Goal: Information Seeking & Learning: Learn about a topic

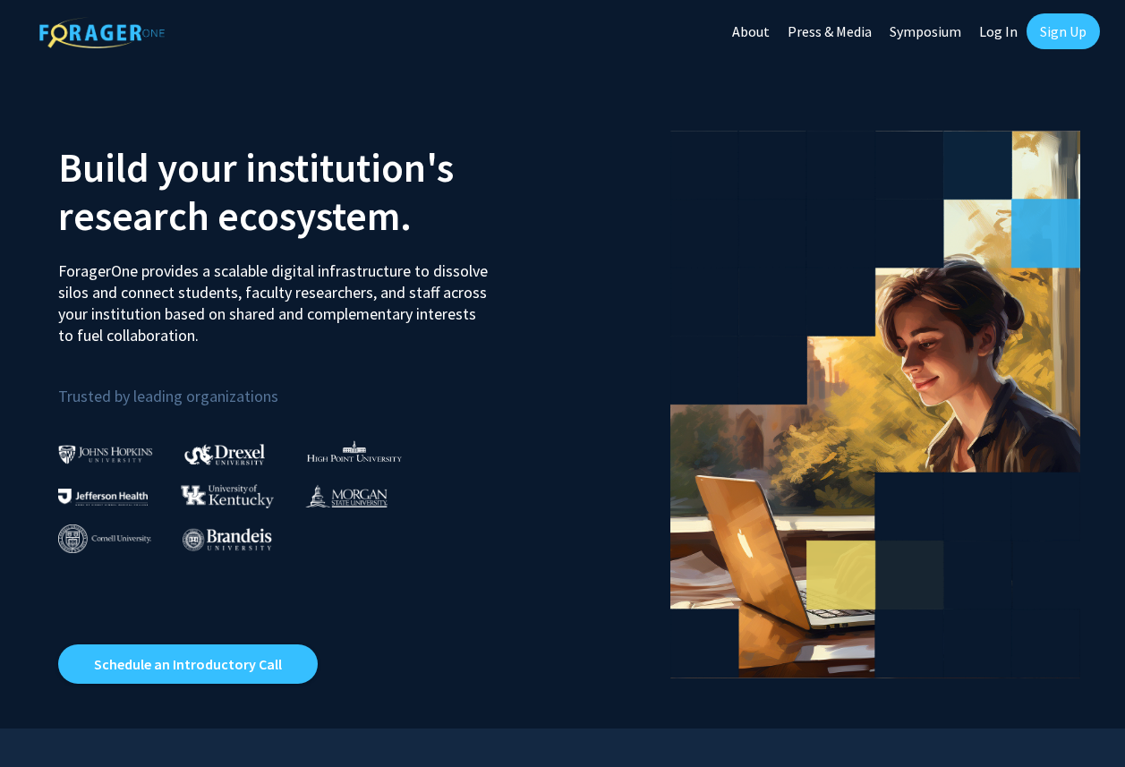
click at [997, 33] on link "Log In" at bounding box center [998, 31] width 56 height 63
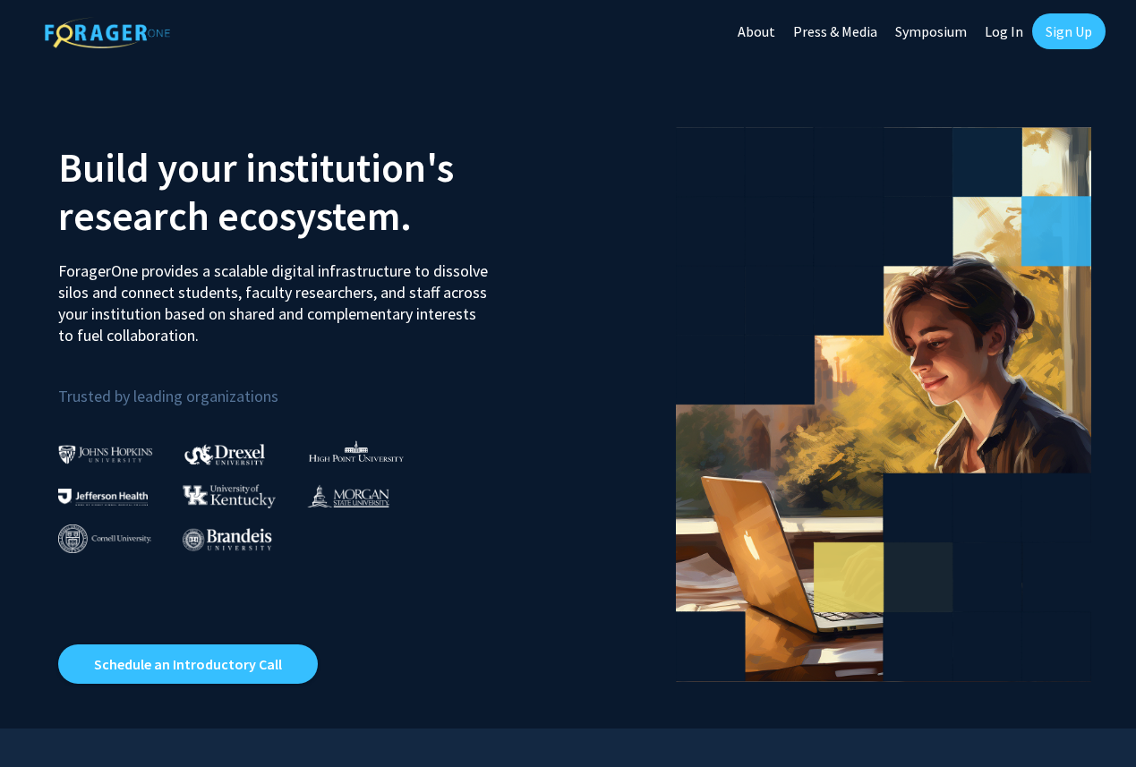
select select
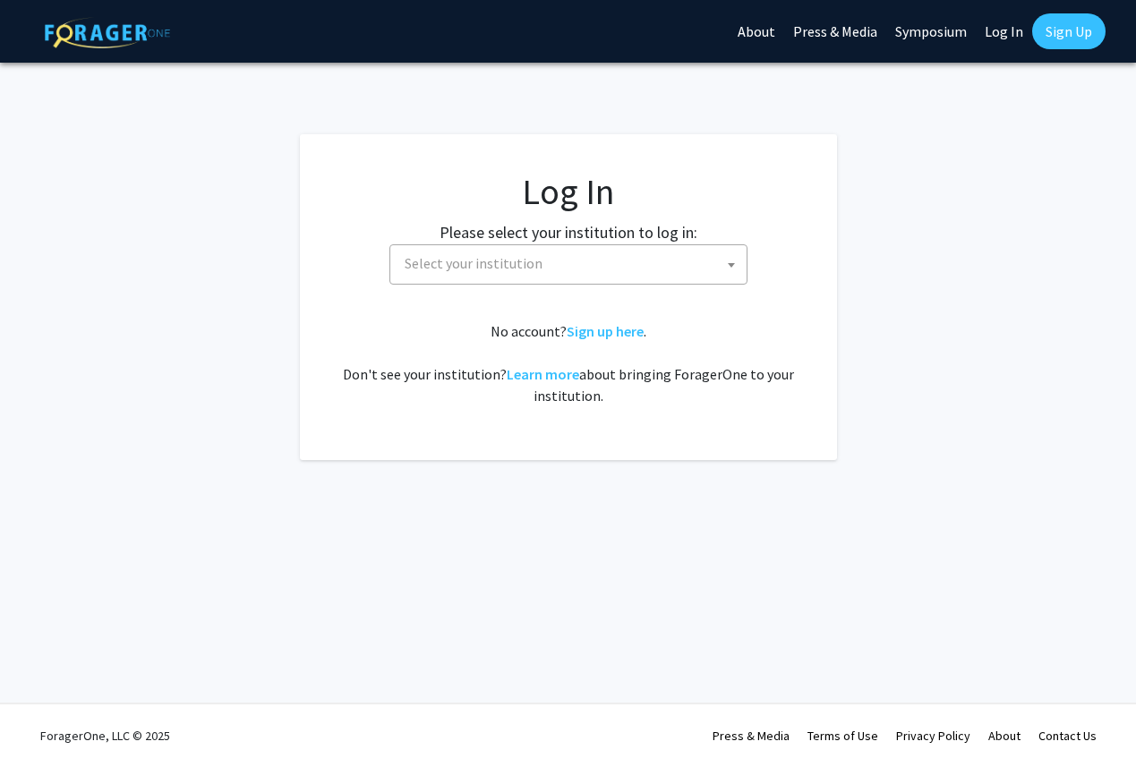
click at [644, 269] on span "Select your institution" at bounding box center [572, 263] width 349 height 37
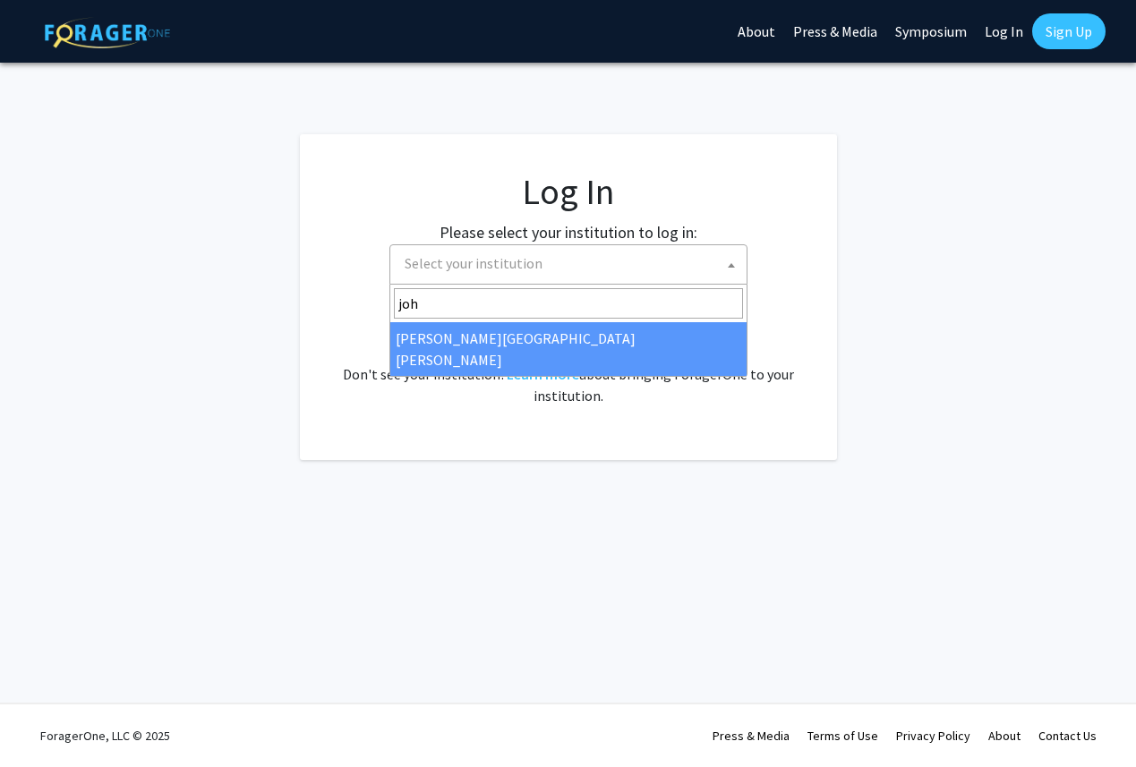
type input "john"
select select "1"
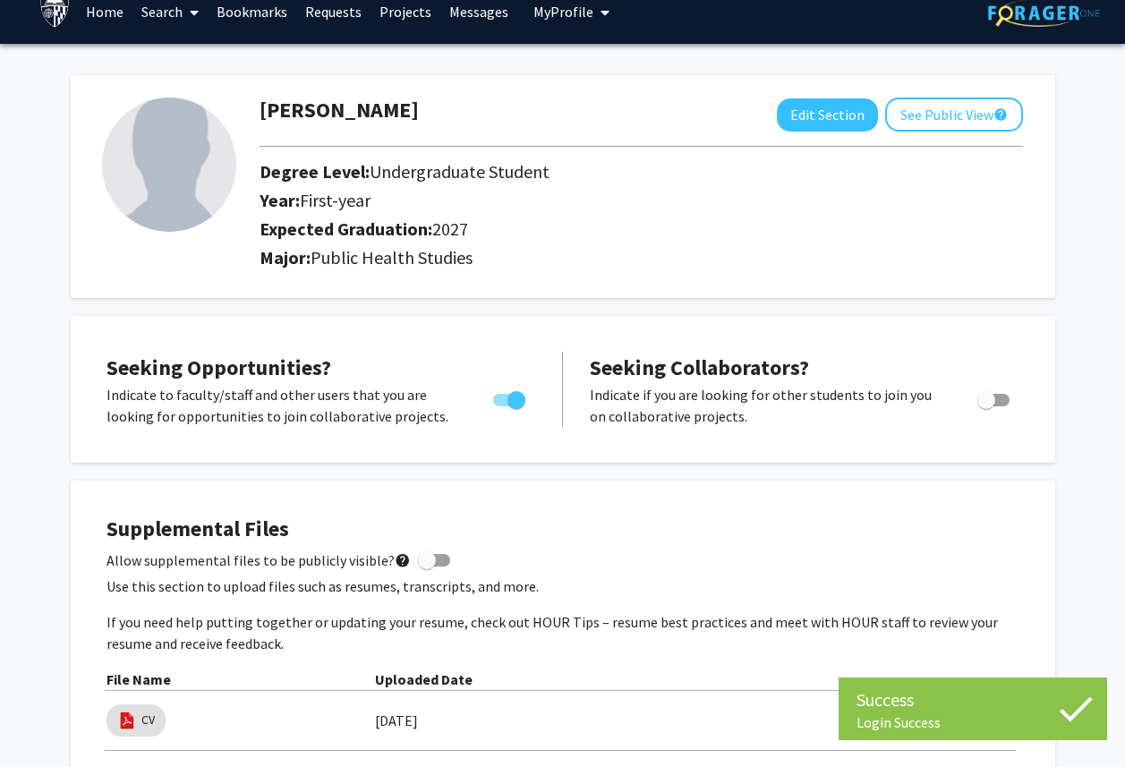
scroll to position [25, 0]
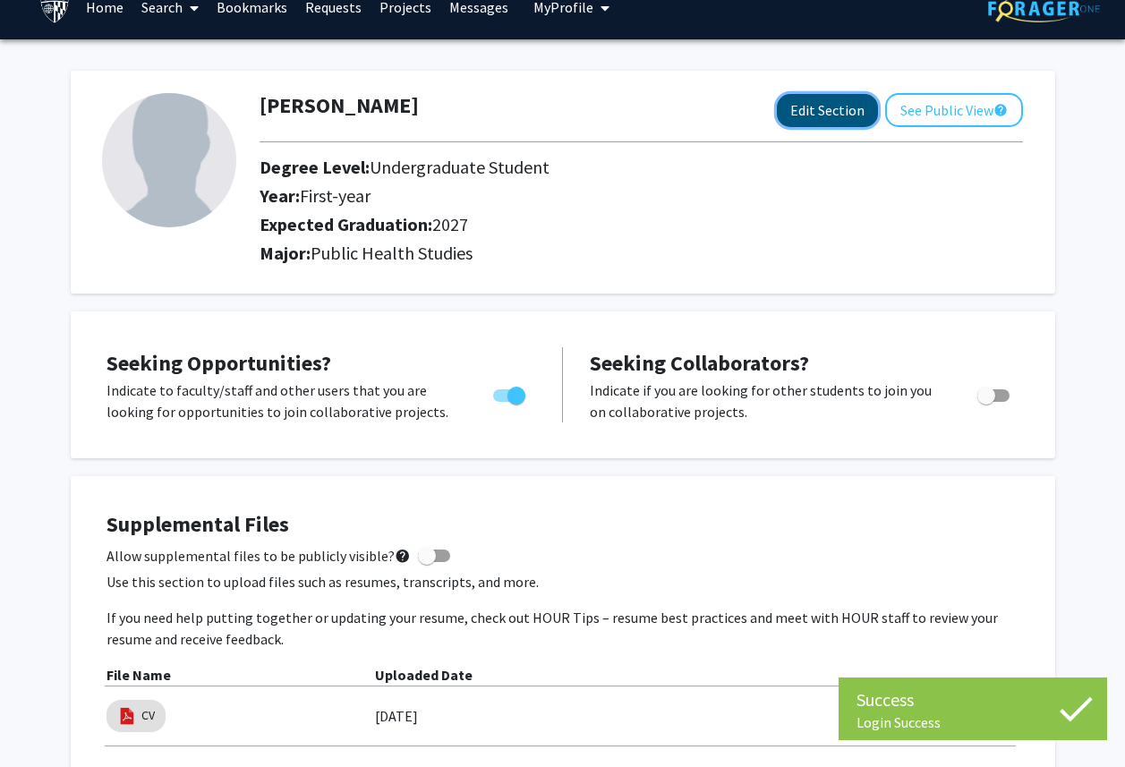
click at [808, 110] on button "Edit Section" at bounding box center [827, 110] width 101 height 33
select select "first-year"
select select "2027"
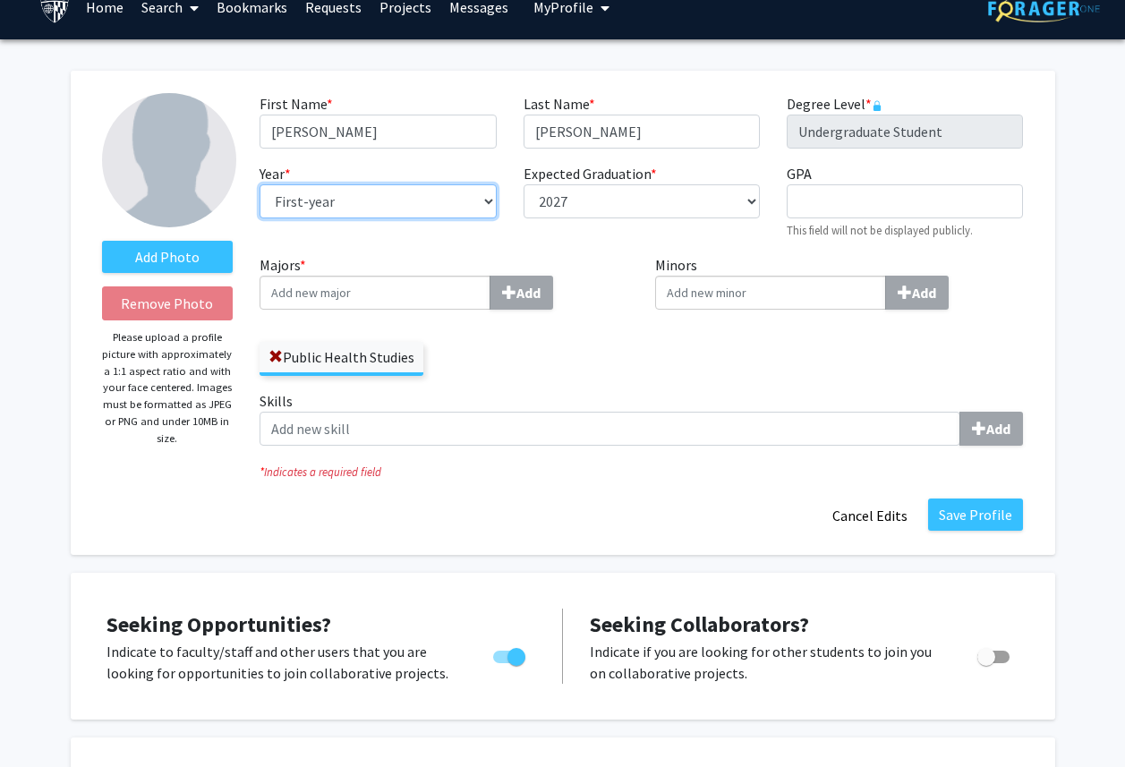
click at [390, 197] on select "--- First-year Sophomore Junior Senior Postbaccalaureate Certificate" at bounding box center [378, 201] width 236 height 34
select select "junior"
click at [260, 184] on select "--- First-year Sophomore Junior Senior Postbaccalaureate Certificate" at bounding box center [378, 201] width 236 height 34
click at [431, 291] on input "Majors * Add" at bounding box center [375, 293] width 231 height 34
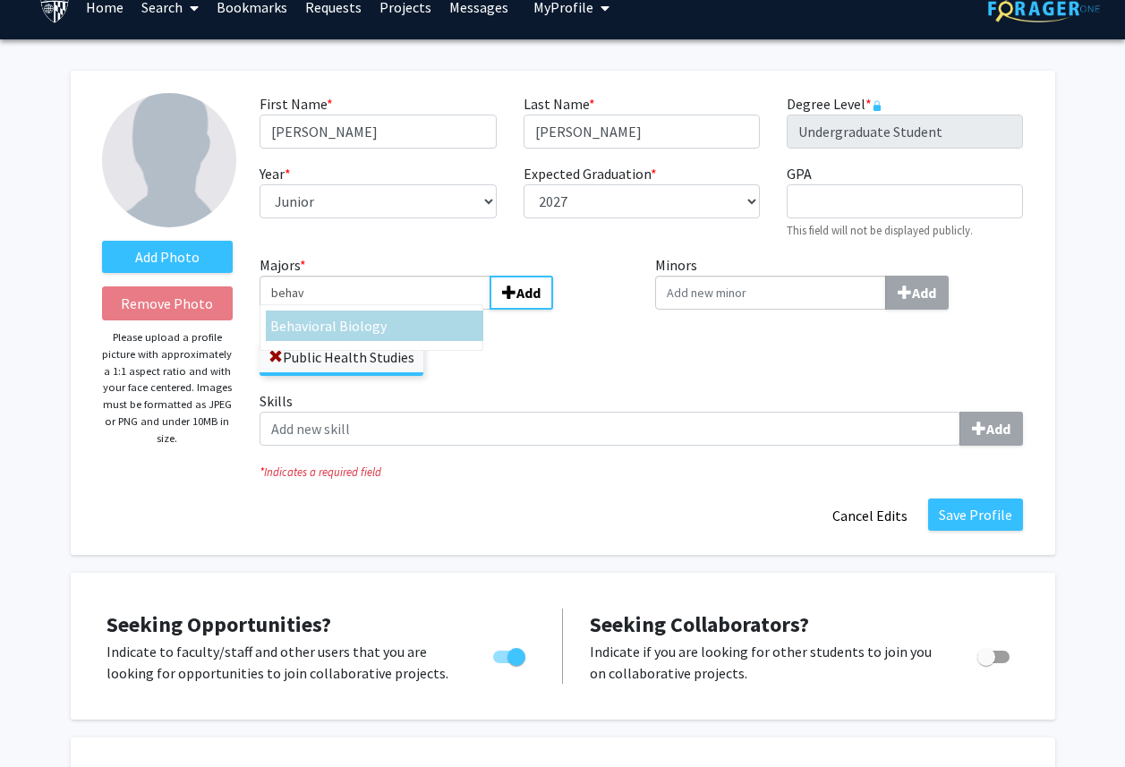
type input "behav"
click at [421, 328] on div "Behav ioral Biology" at bounding box center [374, 325] width 209 height 21
click at [421, 310] on input "behav" at bounding box center [375, 293] width 231 height 34
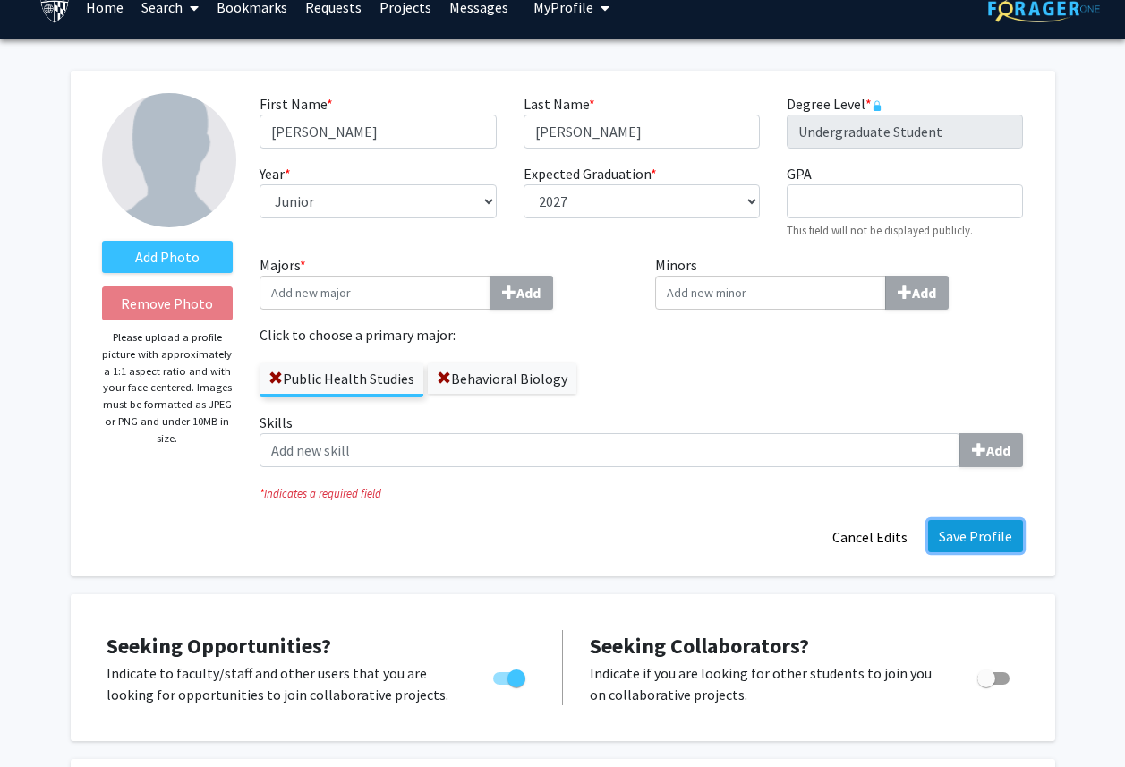
click at [1008, 539] on button "Save Profile" at bounding box center [975, 536] width 95 height 32
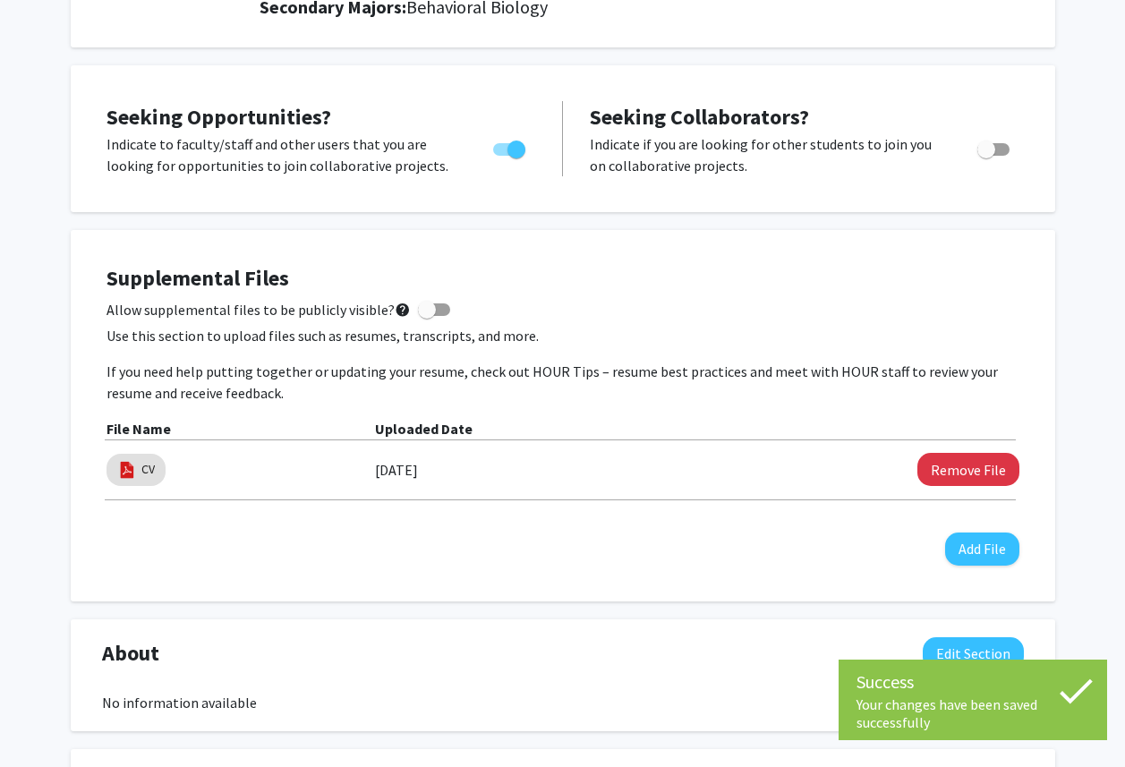
scroll to position [301, 0]
click at [947, 461] on button "Remove File" at bounding box center [969, 468] width 102 height 33
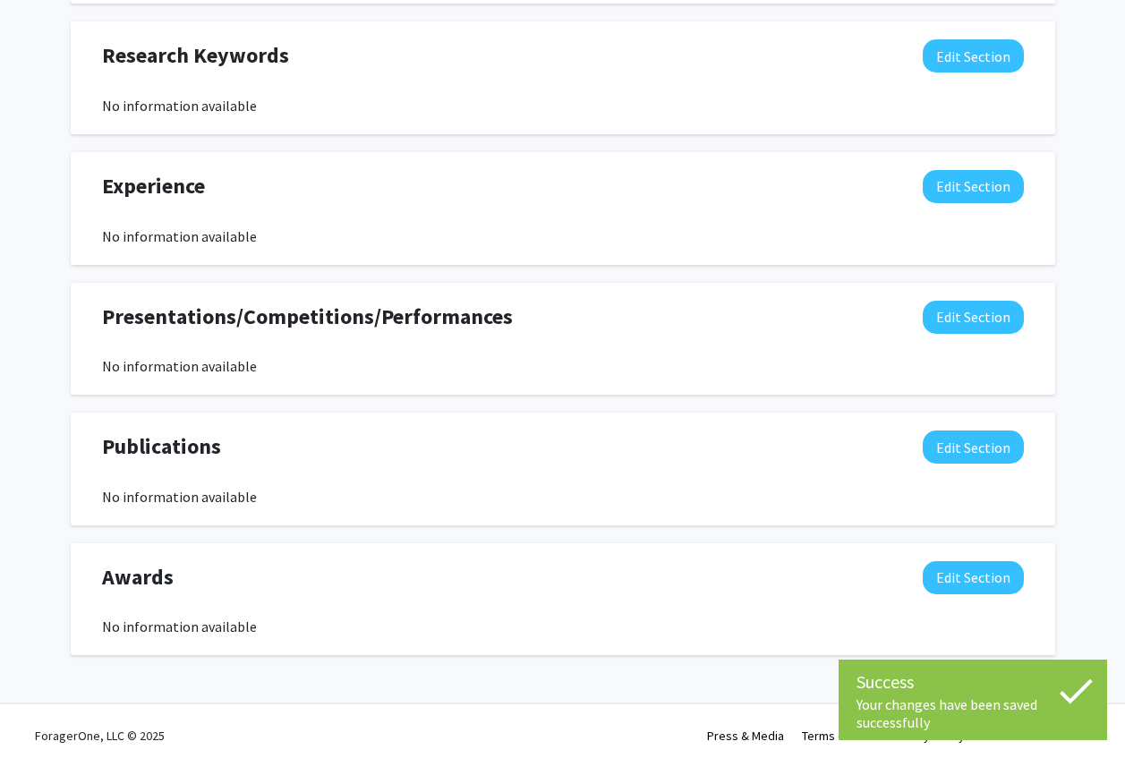
scroll to position [0, 0]
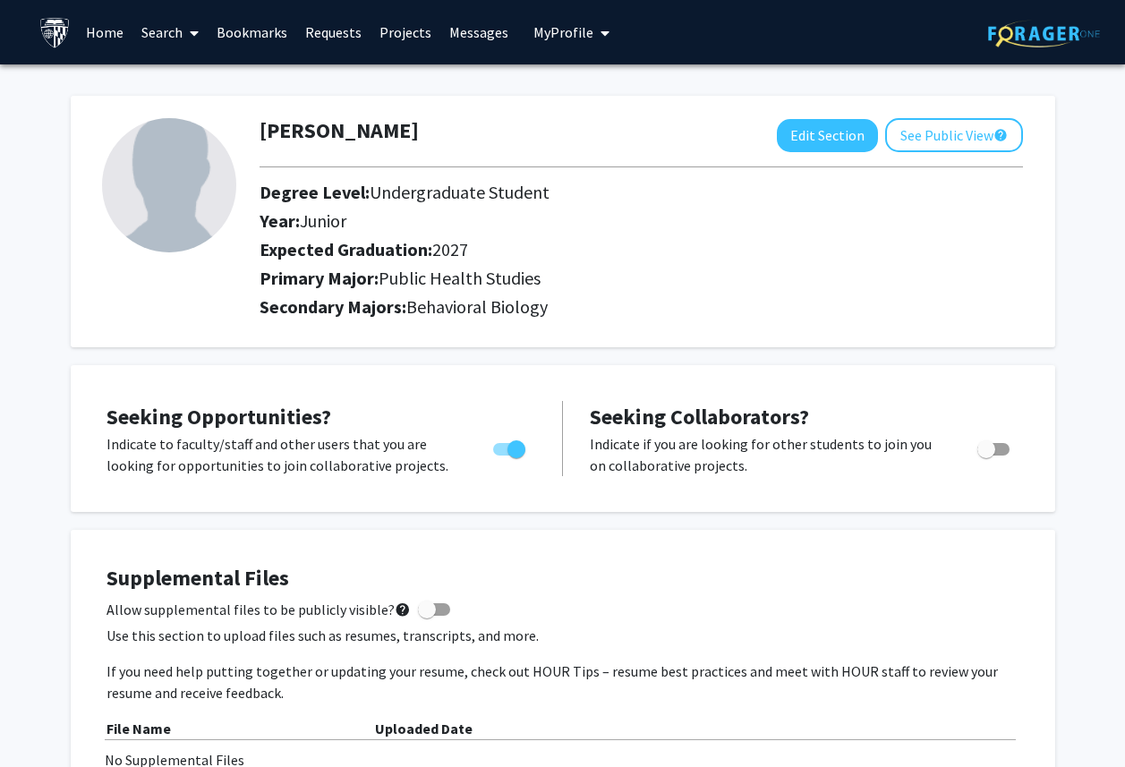
click at [171, 32] on link "Search" at bounding box center [170, 32] width 75 height 63
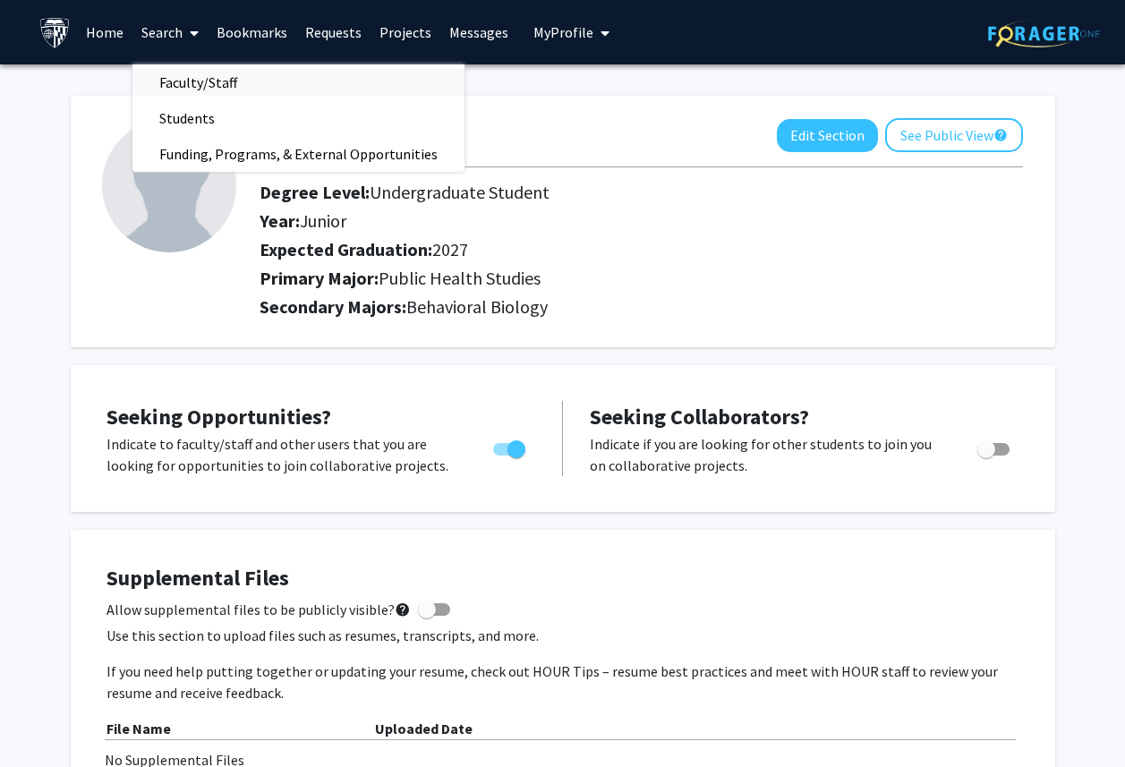
click at [191, 89] on span "Faculty/Staff" at bounding box center [199, 82] width 132 height 36
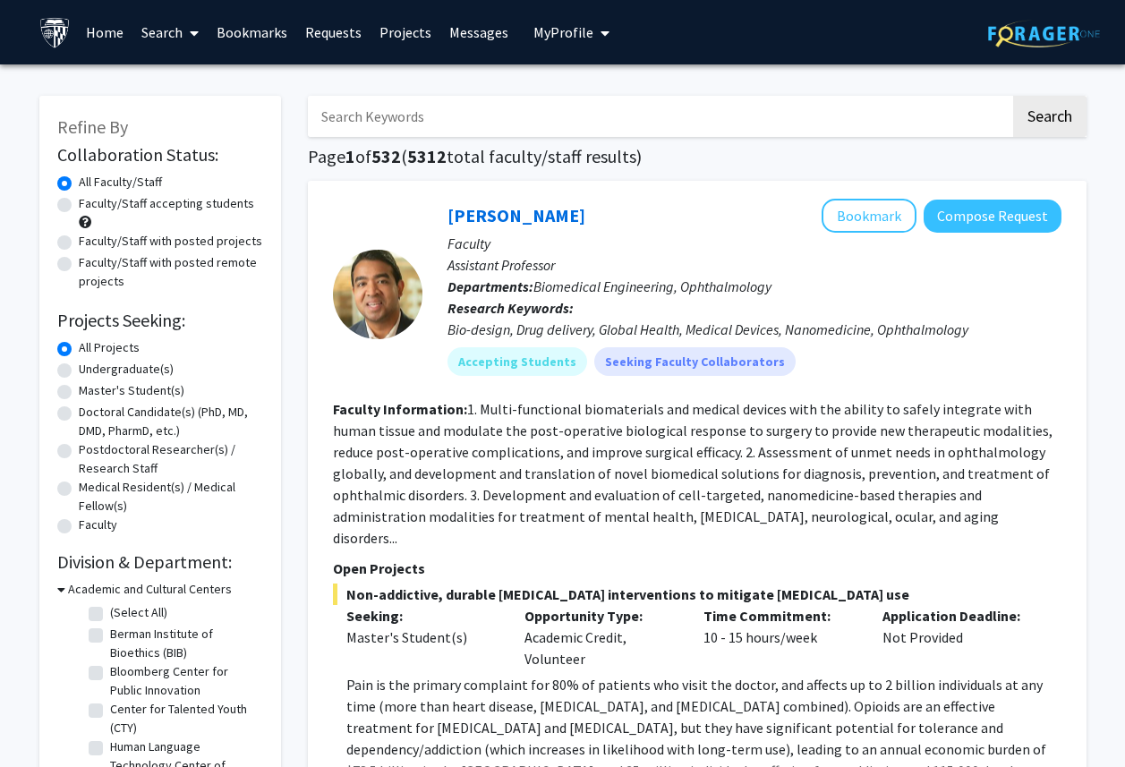
click at [97, 198] on label "Faculty/Staff accepting students" at bounding box center [166, 203] width 175 height 19
click at [90, 198] on input "Faculty/Staff accepting students" at bounding box center [85, 200] width 12 height 12
radio input "true"
click at [75, 239] on div "Faculty/Staff with posted projects" at bounding box center [160, 242] width 206 height 21
click at [79, 235] on label "Faculty/Staff with posted projects" at bounding box center [171, 241] width 184 height 19
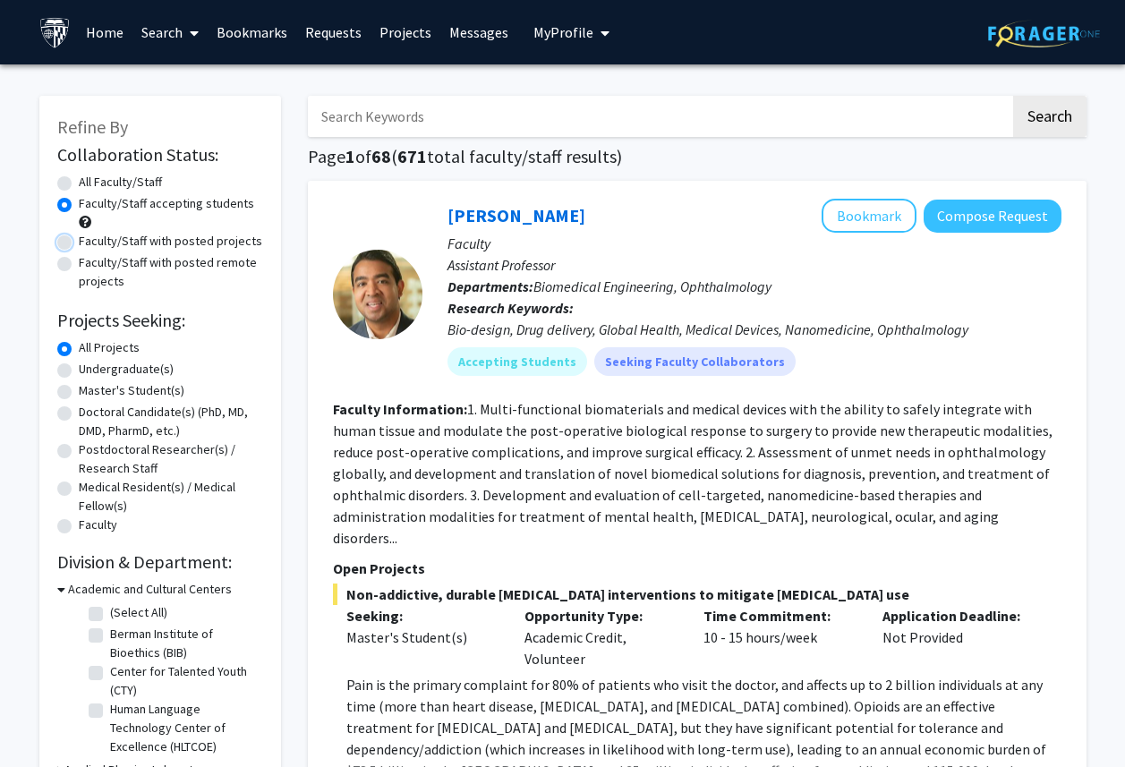
click at [79, 235] on input "Faculty/Staff with posted projects" at bounding box center [85, 238] width 12 height 12
radio input "true"
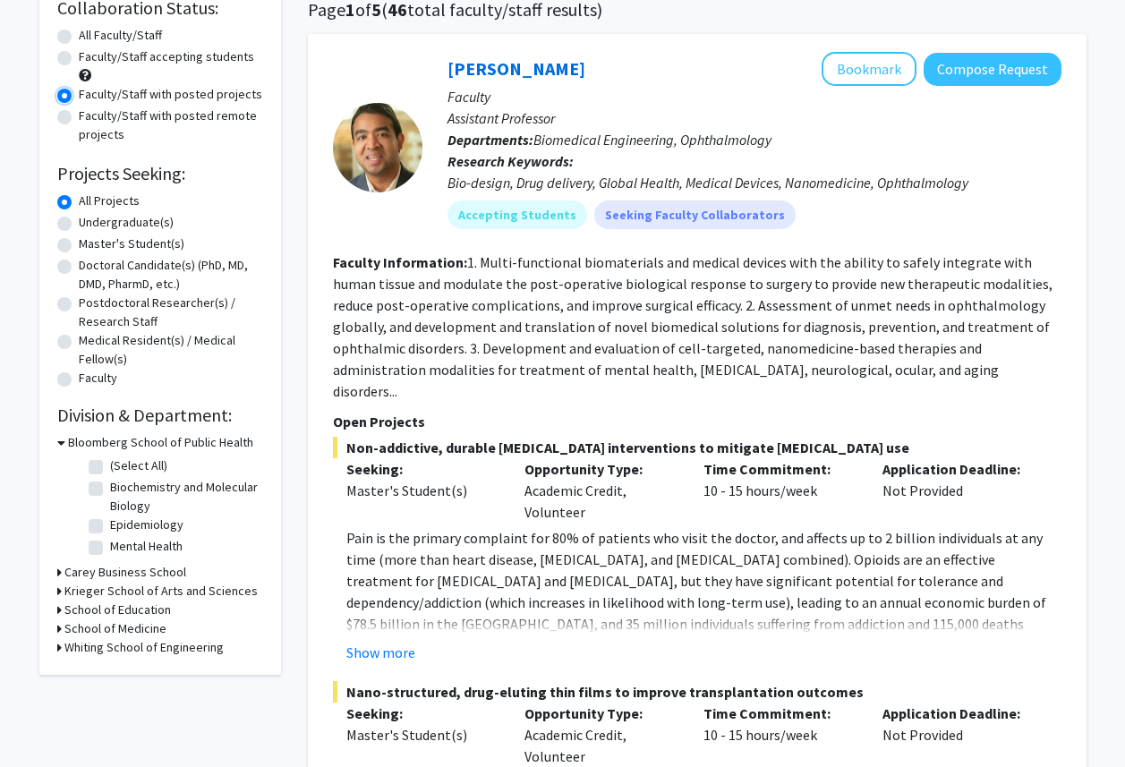
scroll to position [161, 0]
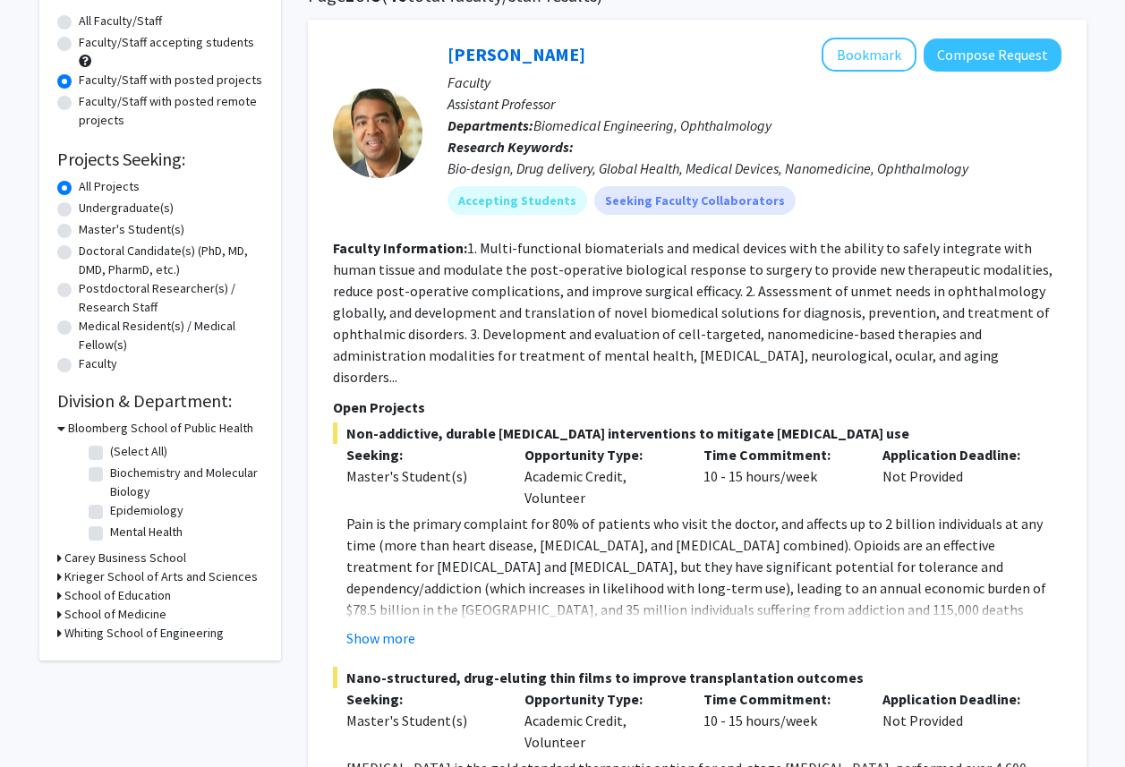
click at [57, 577] on icon at bounding box center [59, 577] width 4 height 19
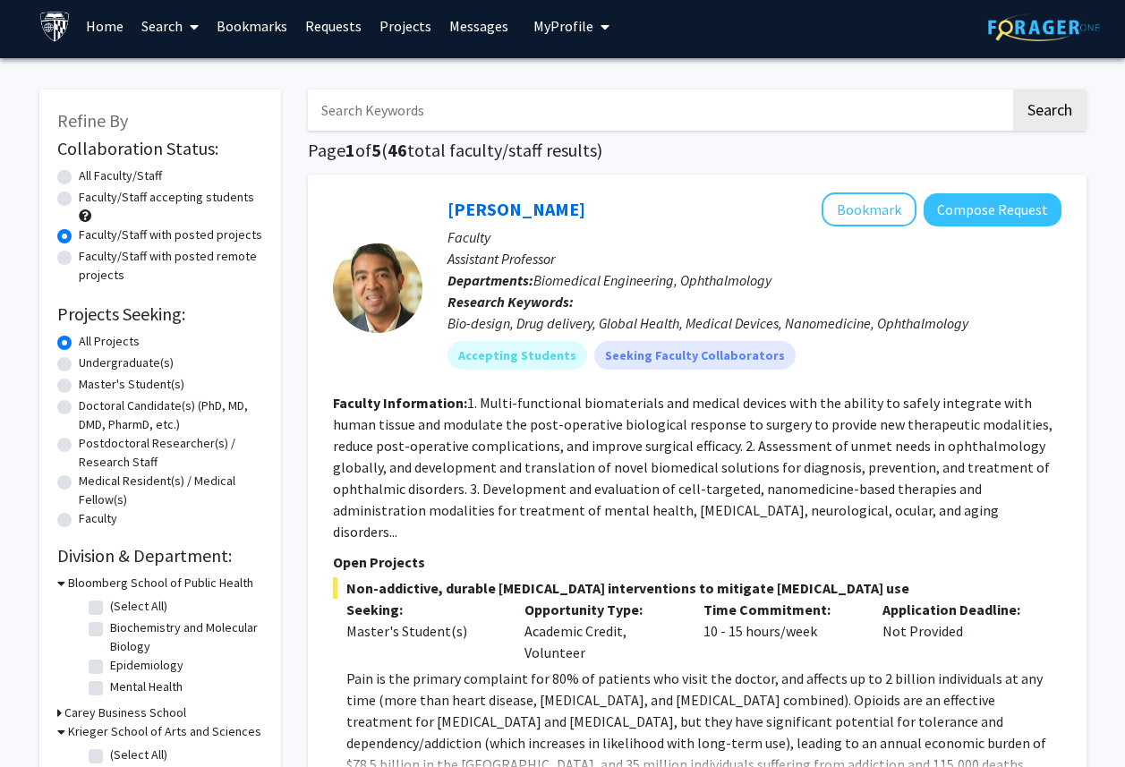
scroll to position [0, 0]
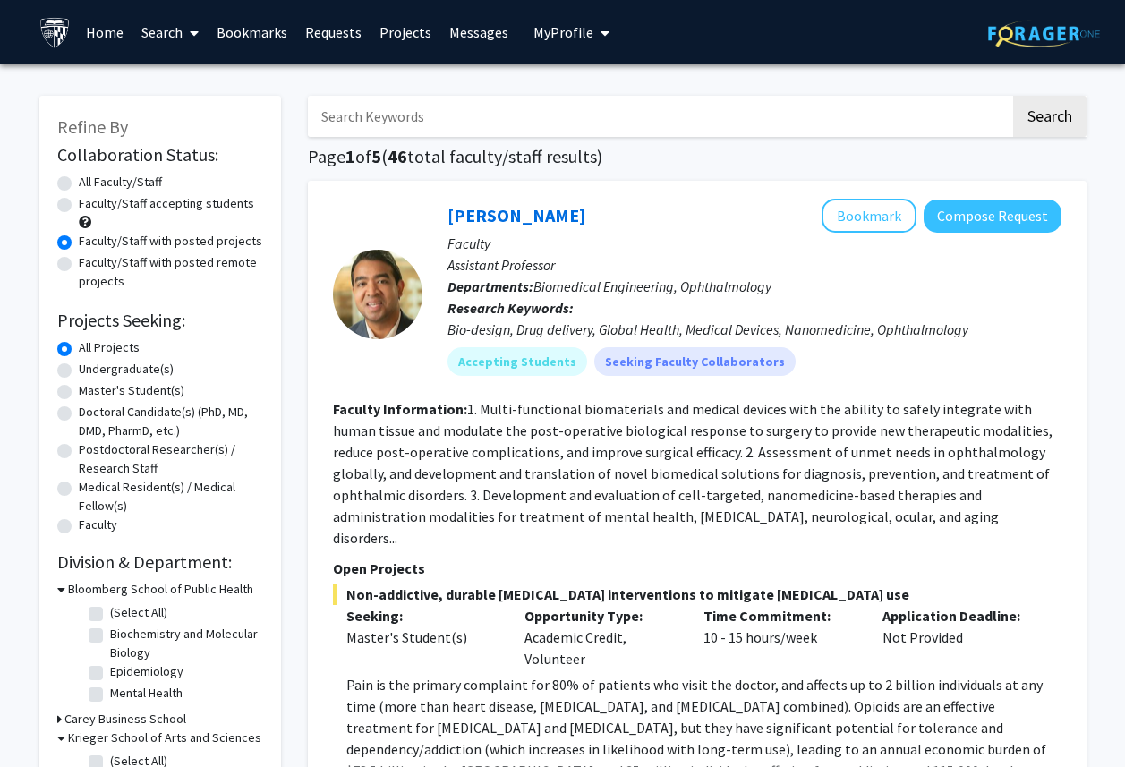
click at [135, 373] on label "Undergraduate(s)" at bounding box center [126, 369] width 95 height 19
click at [90, 372] on input "Undergraduate(s)" at bounding box center [85, 366] width 12 height 12
radio input "true"
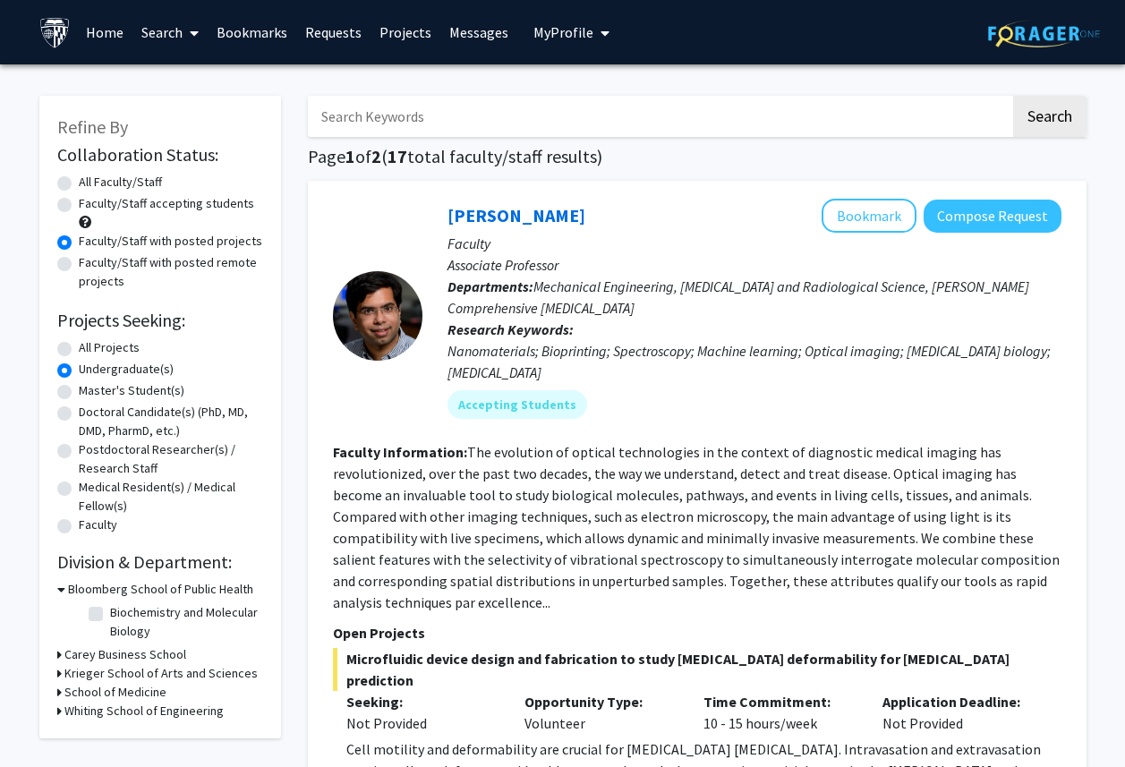
click at [419, 116] on input "Search Keywords" at bounding box center [659, 116] width 703 height 41
type input "behavioral biology"
click at [1013, 96] on button "Search" at bounding box center [1049, 116] width 73 height 41
radio input "true"
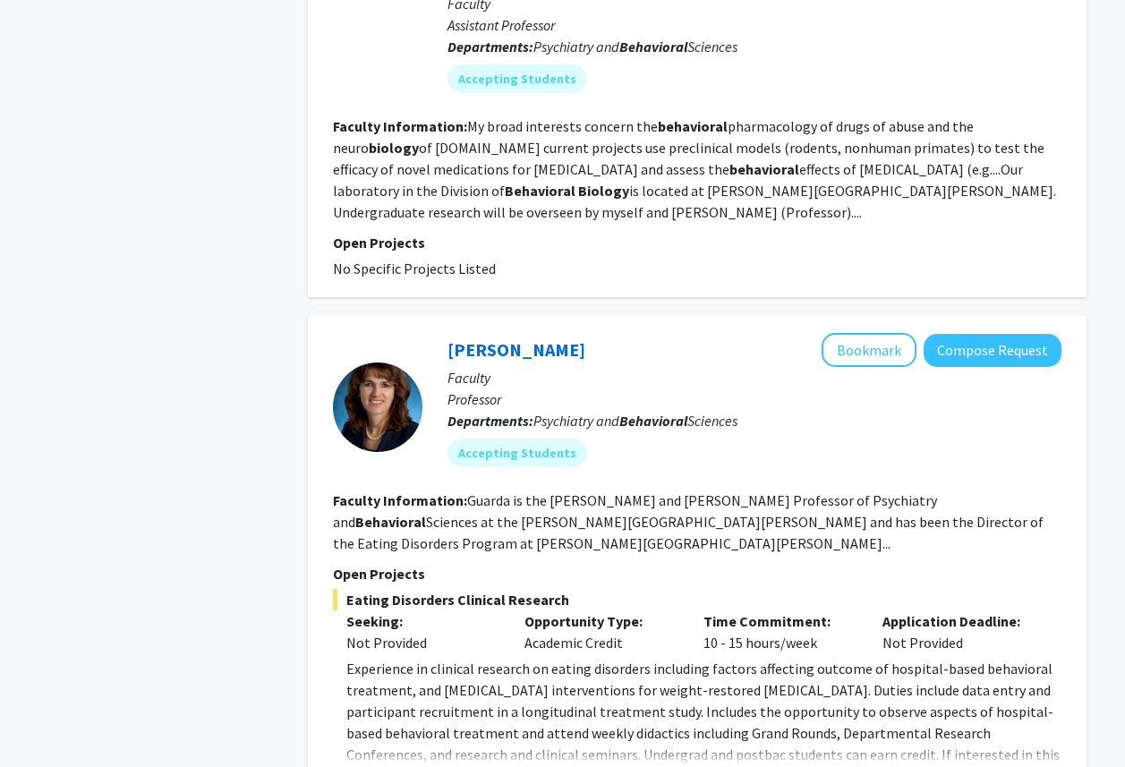
scroll to position [1207, 0]
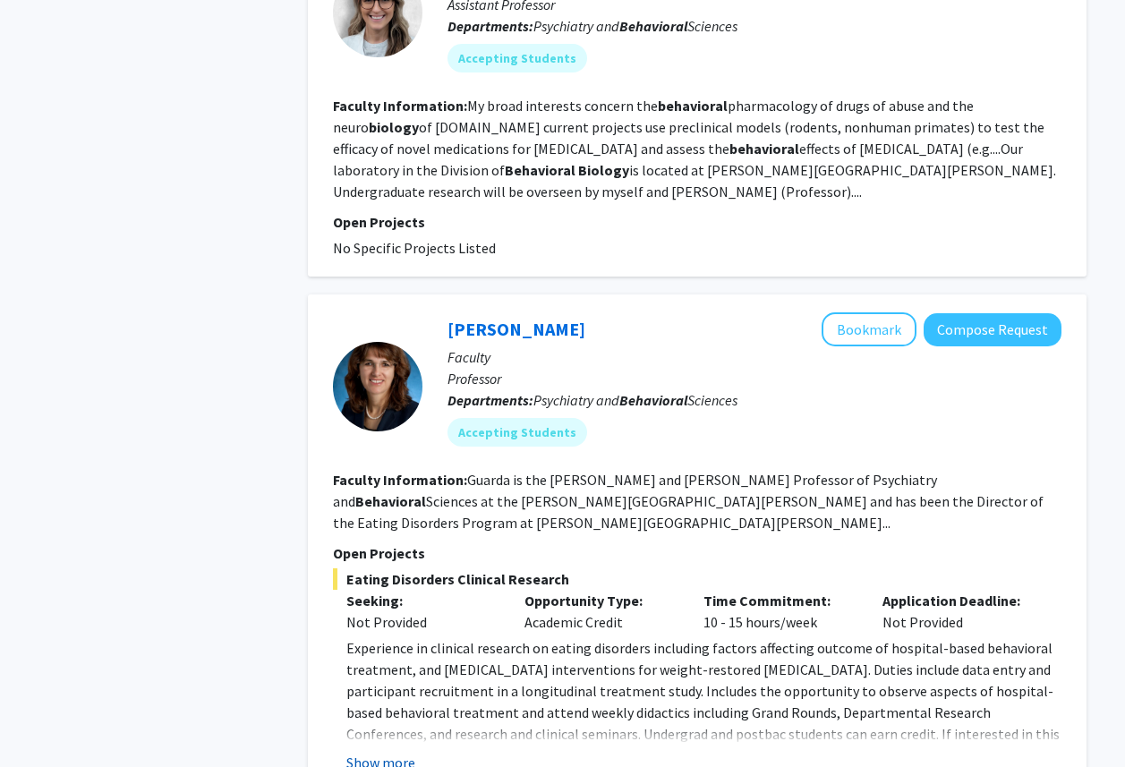
click at [394, 752] on button "Show more" at bounding box center [380, 762] width 69 height 21
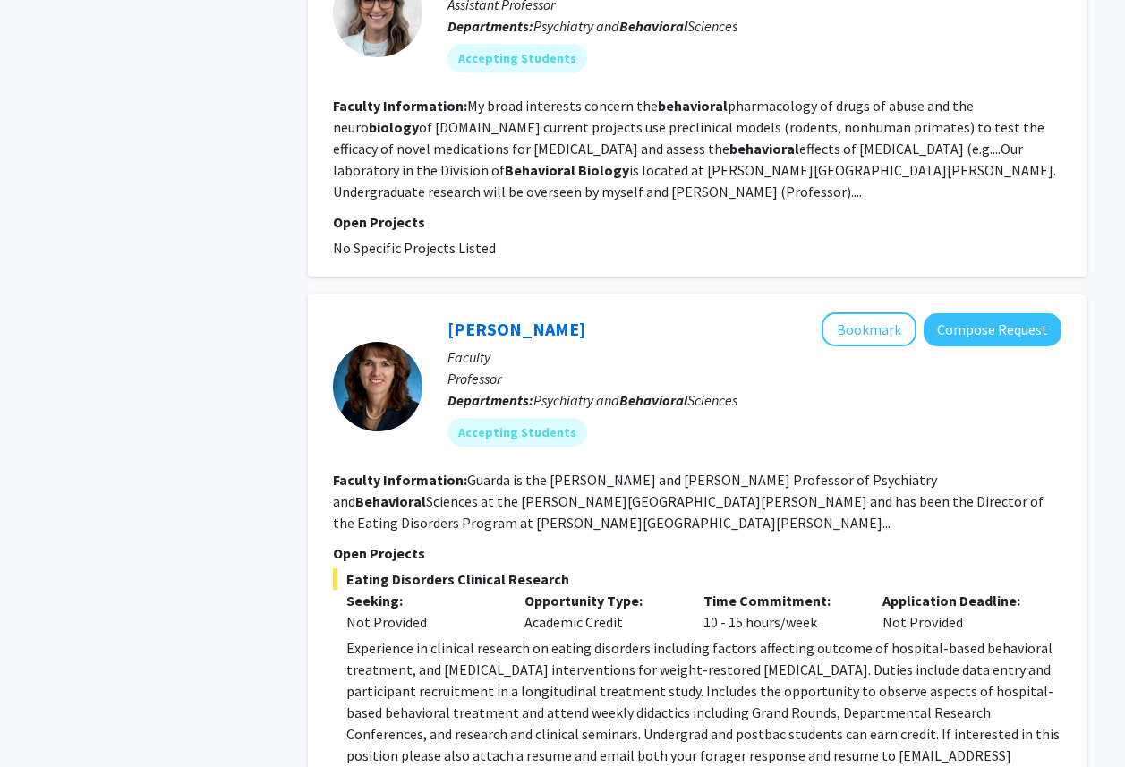
scroll to position [1235, 0]
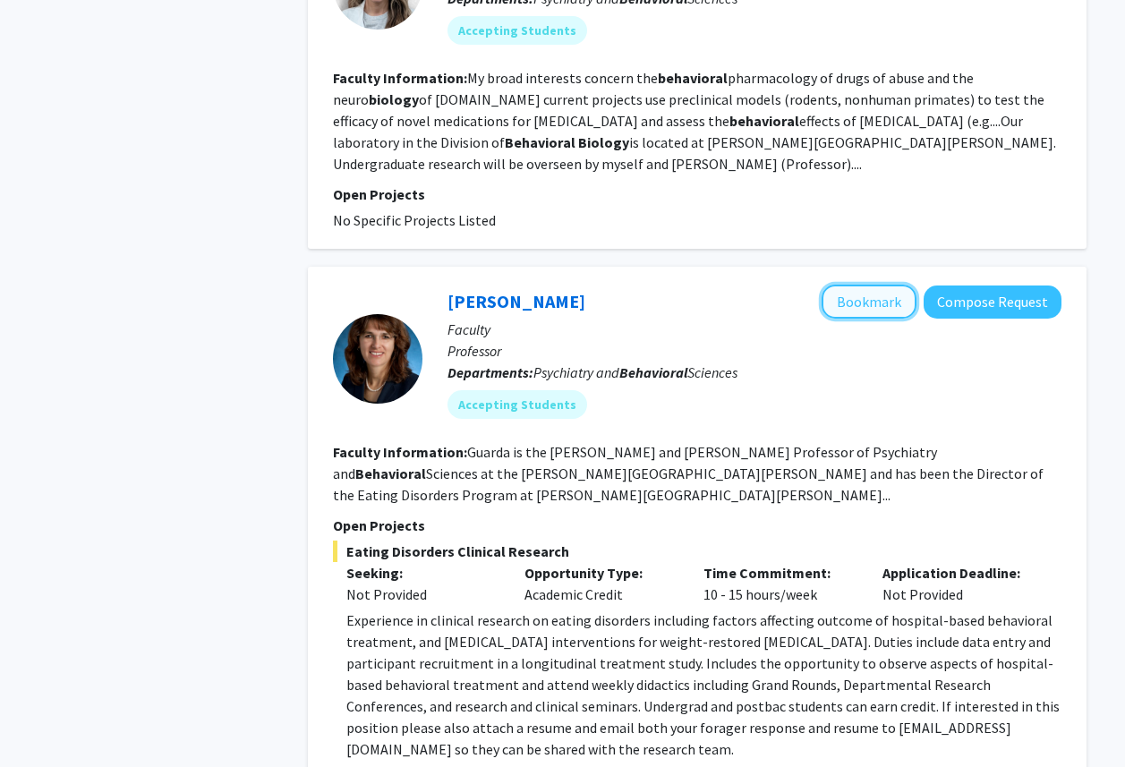
click at [842, 286] on button "Bookmark" at bounding box center [869, 302] width 95 height 34
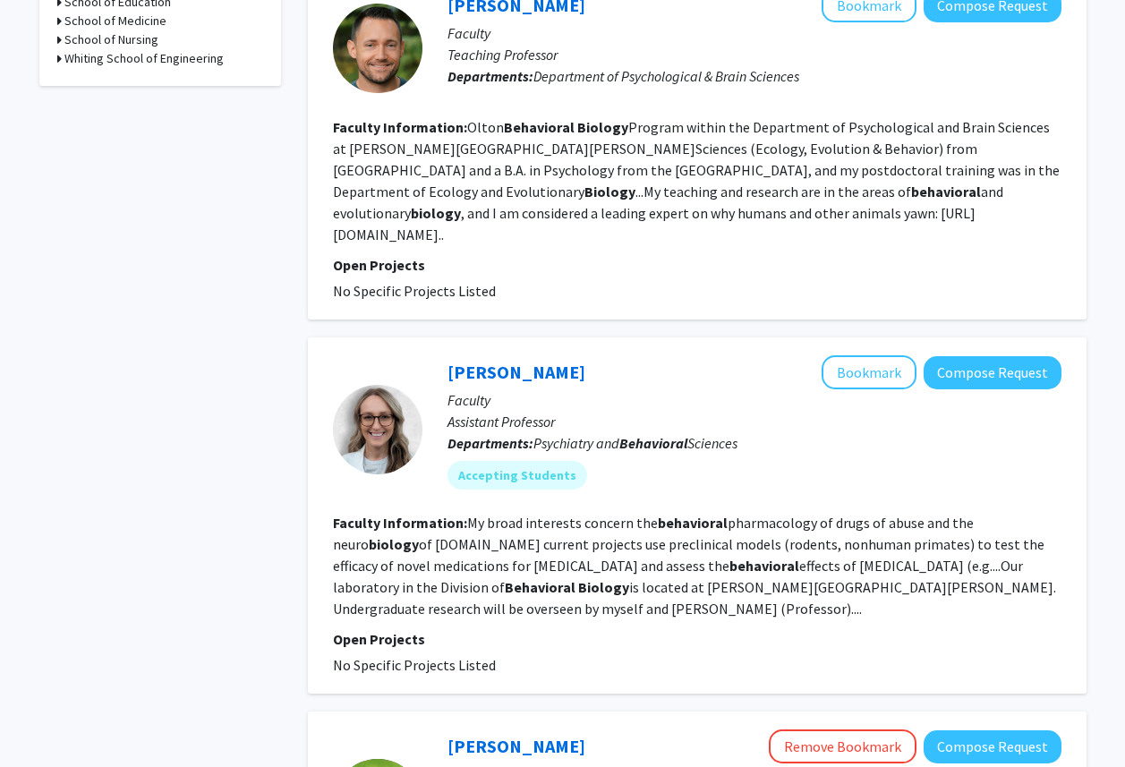
scroll to position [0, 0]
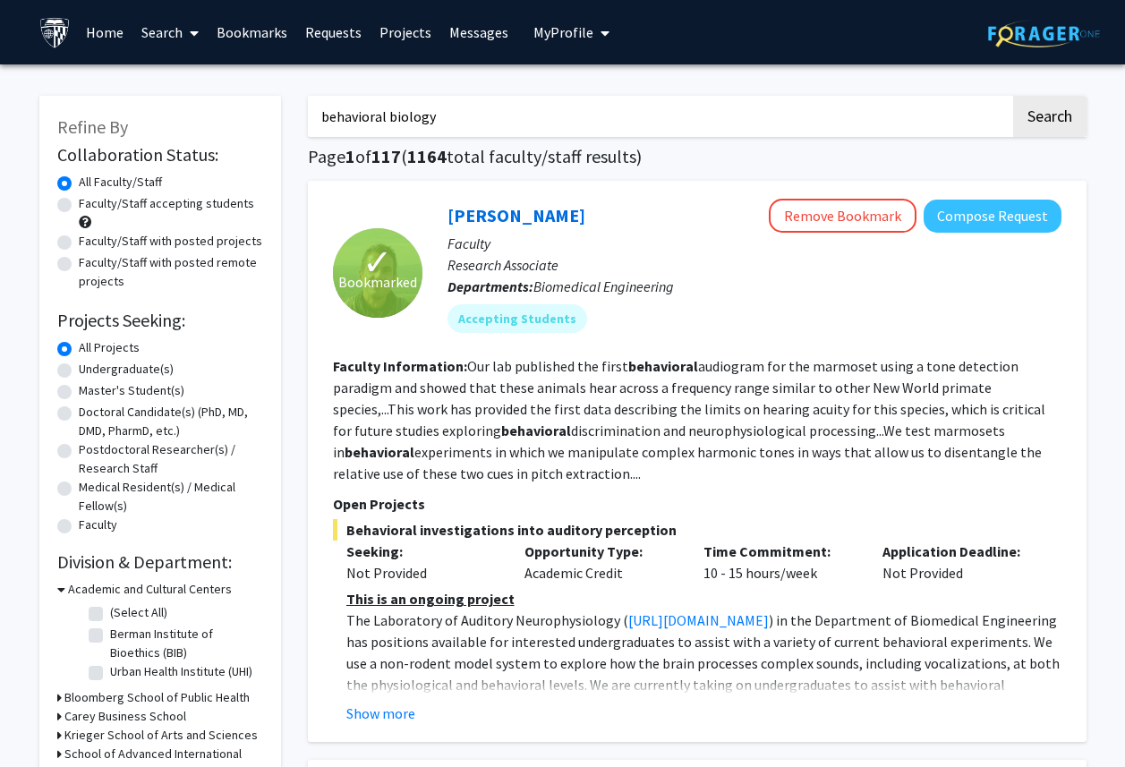
click at [79, 372] on label "Undergraduate(s)" at bounding box center [126, 369] width 95 height 19
click at [79, 372] on input "Undergraduate(s)" at bounding box center [85, 366] width 12 height 12
radio input "true"
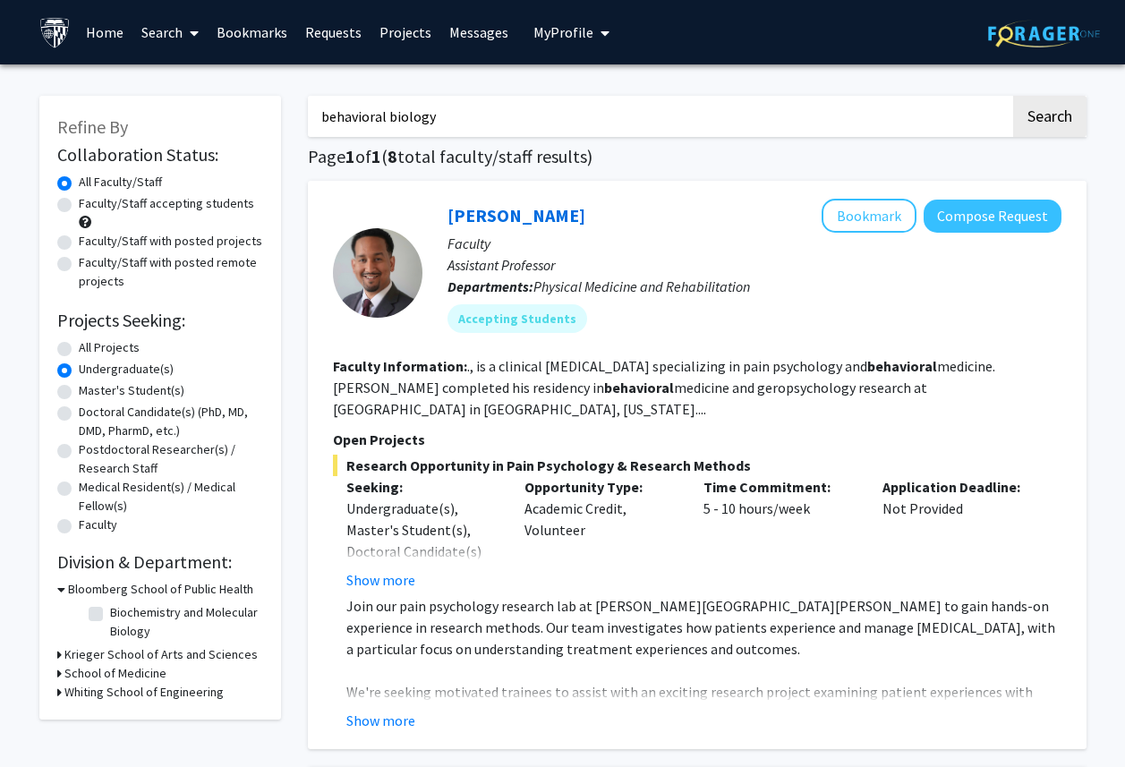
click at [118, 244] on label "Faculty/Staff with posted projects" at bounding box center [171, 241] width 184 height 19
click at [90, 244] on input "Faculty/Staff with posted projects" at bounding box center [85, 238] width 12 height 12
radio input "true"
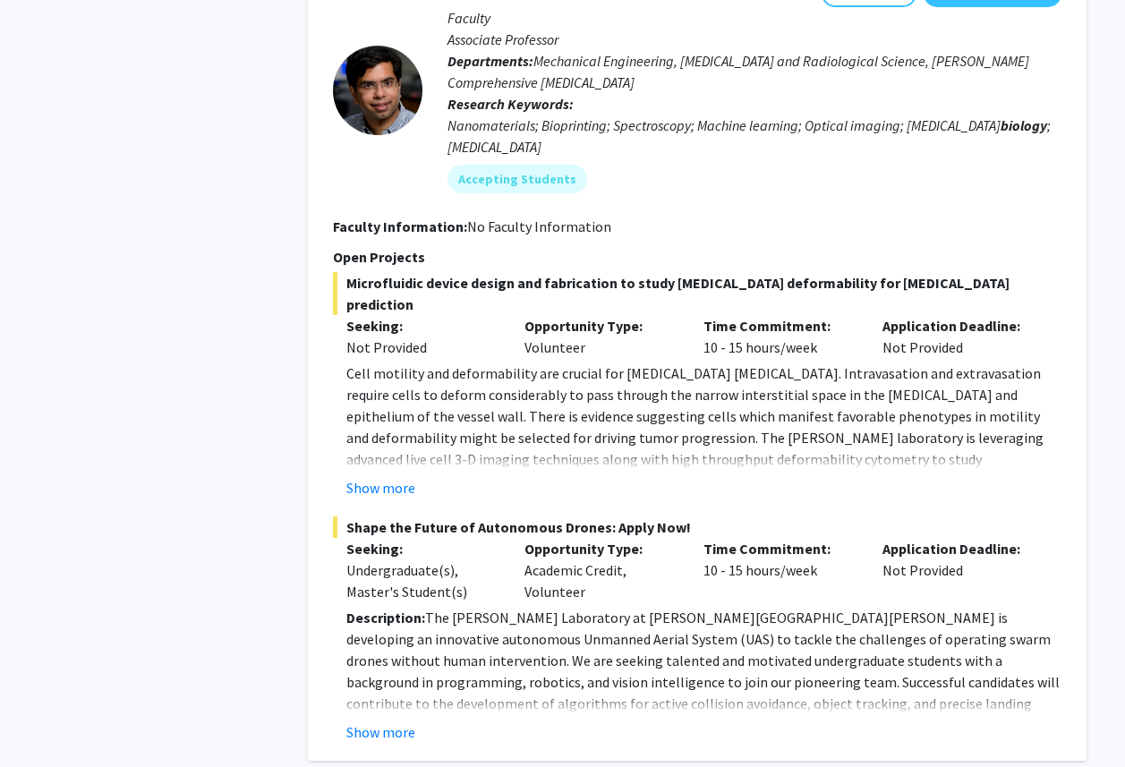
scroll to position [4372, 0]
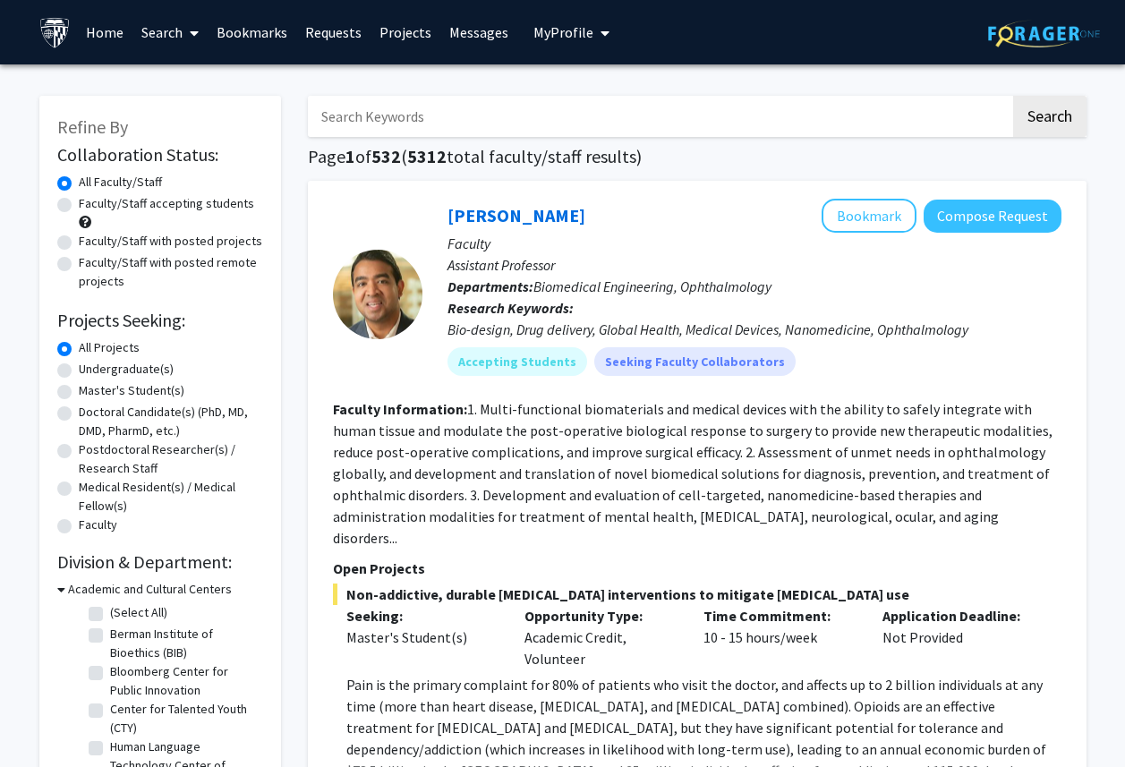
scroll to position [4, 0]
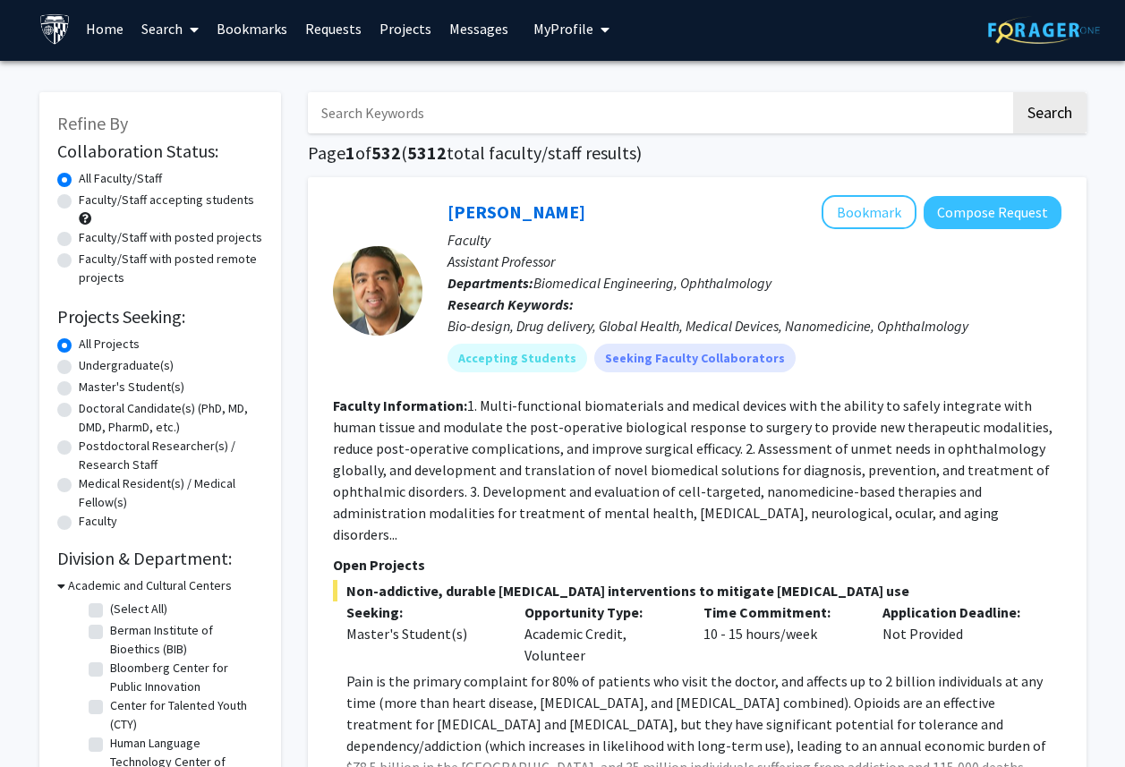
click at [492, 115] on input "Search Keywords" at bounding box center [659, 112] width 703 height 41
click at [388, 124] on input "beh" at bounding box center [659, 112] width 703 height 41
type input "behavioral biology"
click at [1013, 92] on button "Search" at bounding box center [1049, 112] width 73 height 41
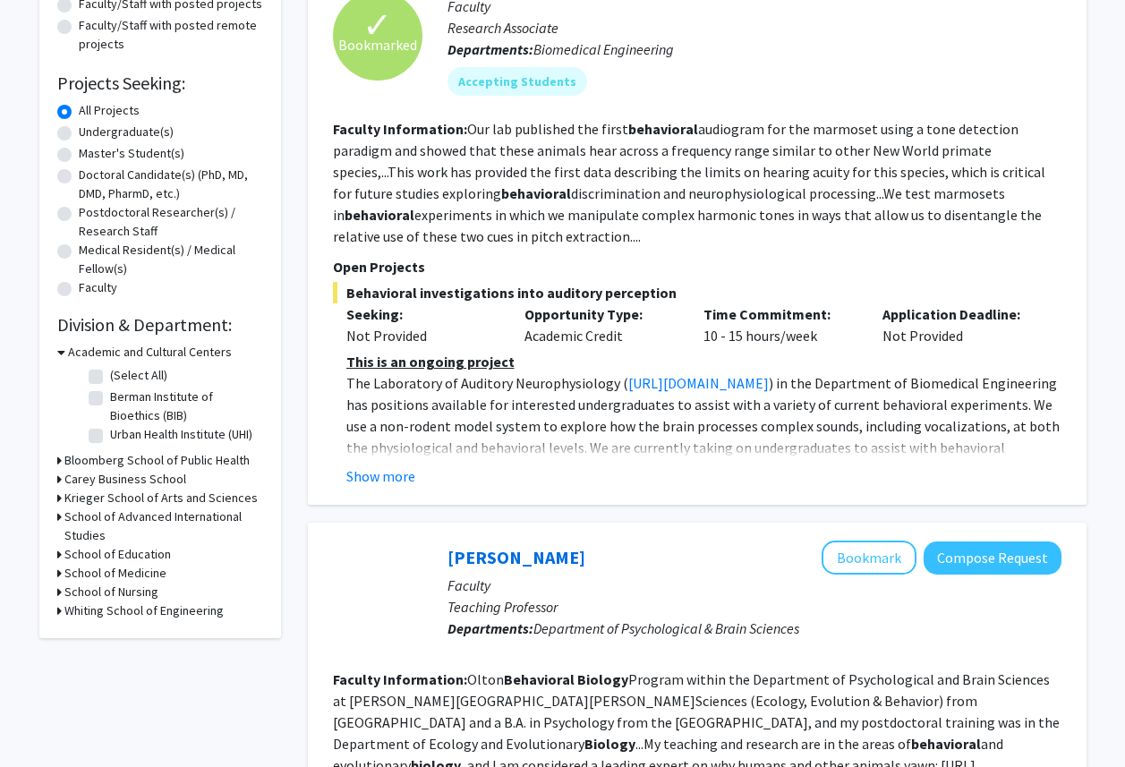
scroll to position [241, 0]
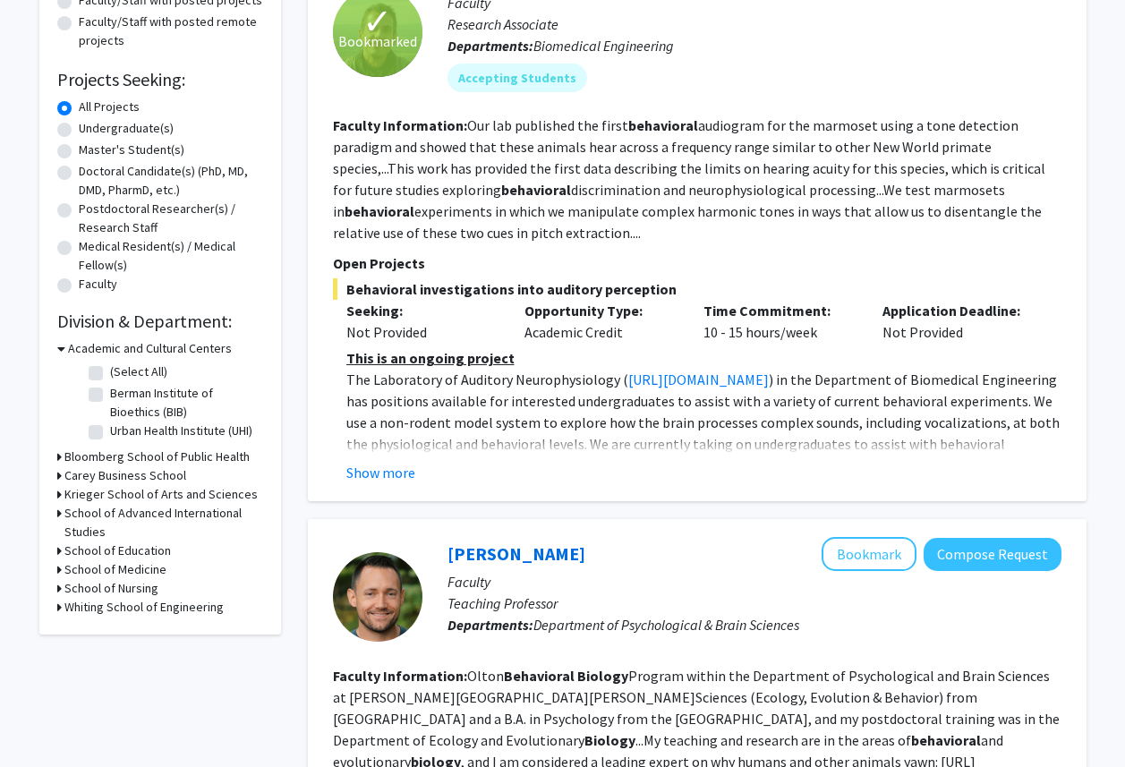
click at [92, 494] on h3 "Krieger School of Arts and Sciences" at bounding box center [160, 494] width 193 height 19
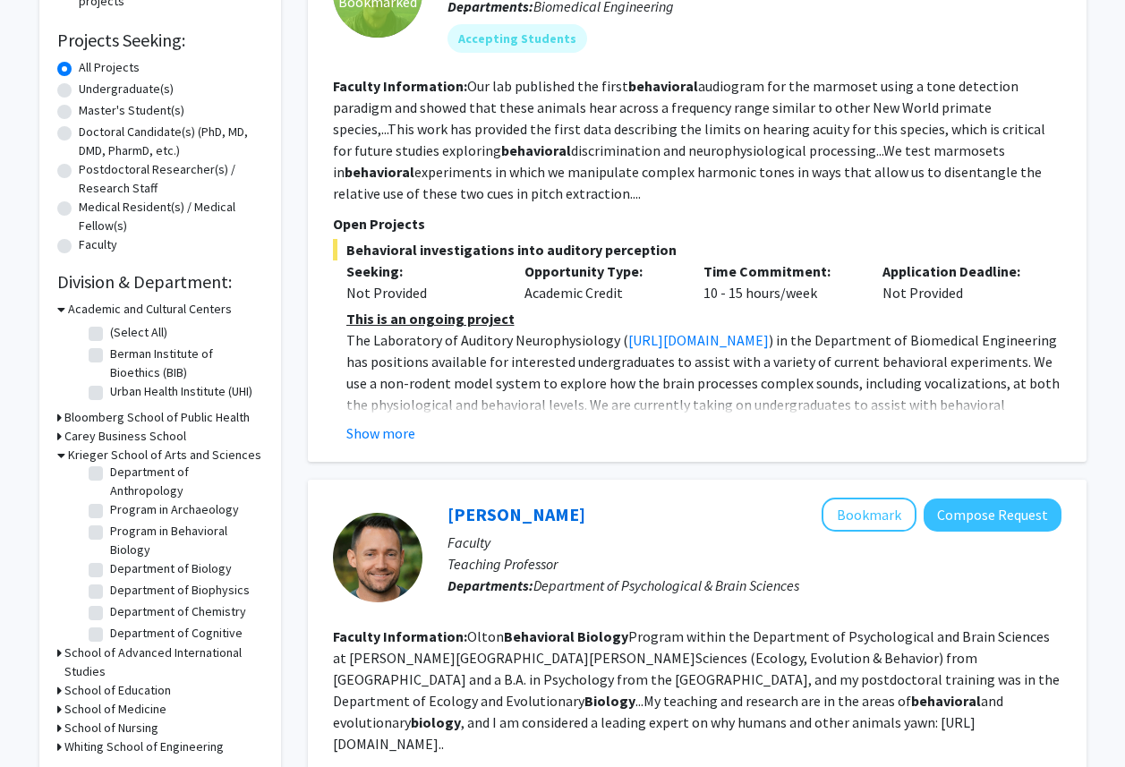
scroll to position [115, 0]
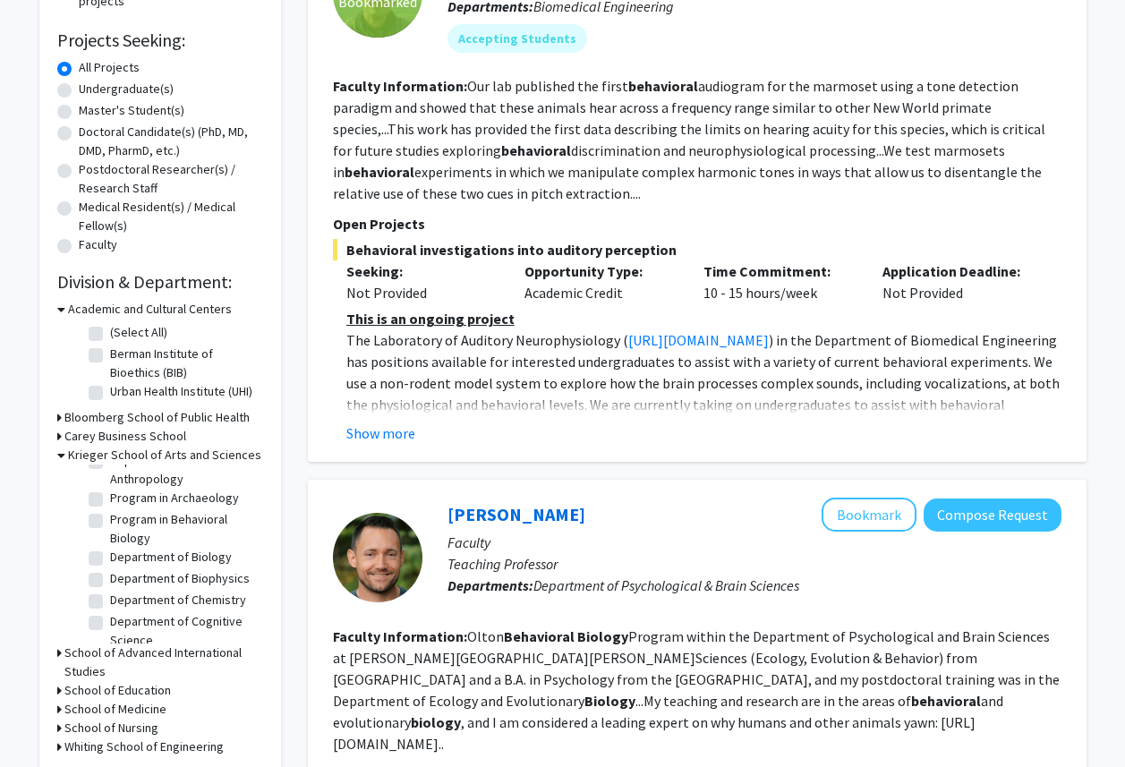
click at [136, 528] on label "Program in Behavioral Biology" at bounding box center [184, 529] width 149 height 38
click at [122, 522] on input "Program in Behavioral Biology" at bounding box center [116, 516] width 12 height 12
checkbox input "true"
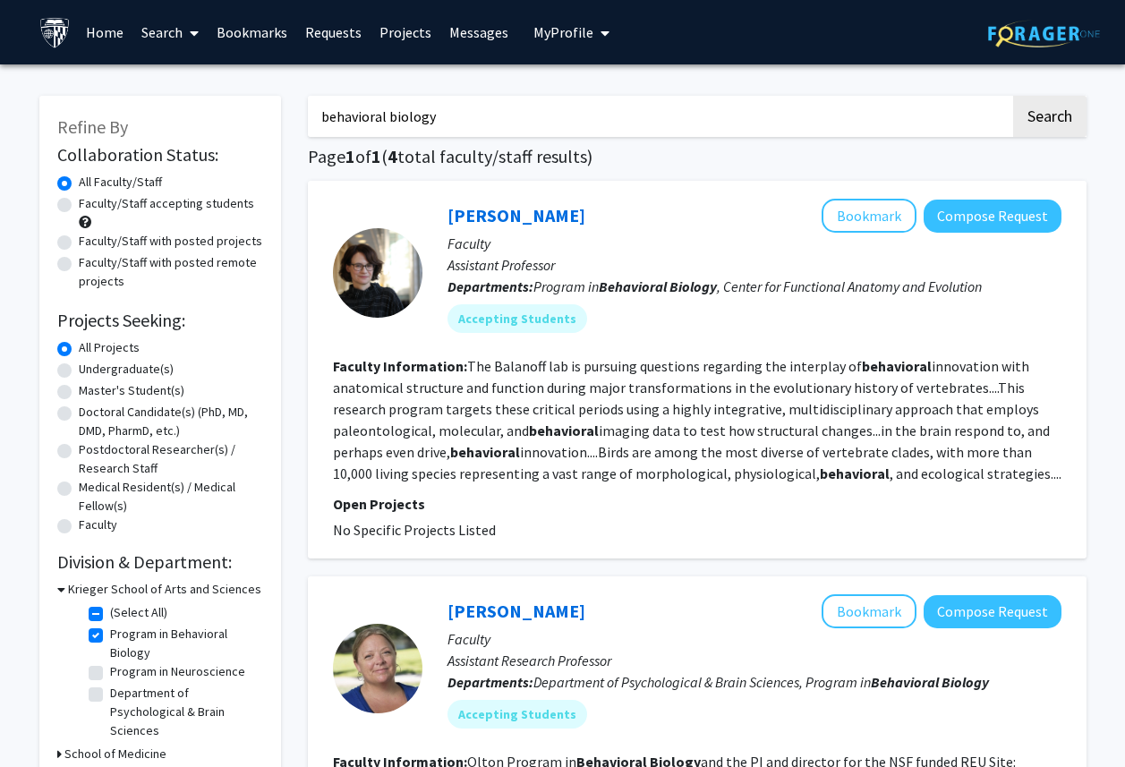
click at [132, 240] on label "Faculty/Staff with posted projects" at bounding box center [171, 241] width 184 height 19
click at [90, 240] on input "Faculty/Staff with posted projects" at bounding box center [85, 238] width 12 height 12
radio input "true"
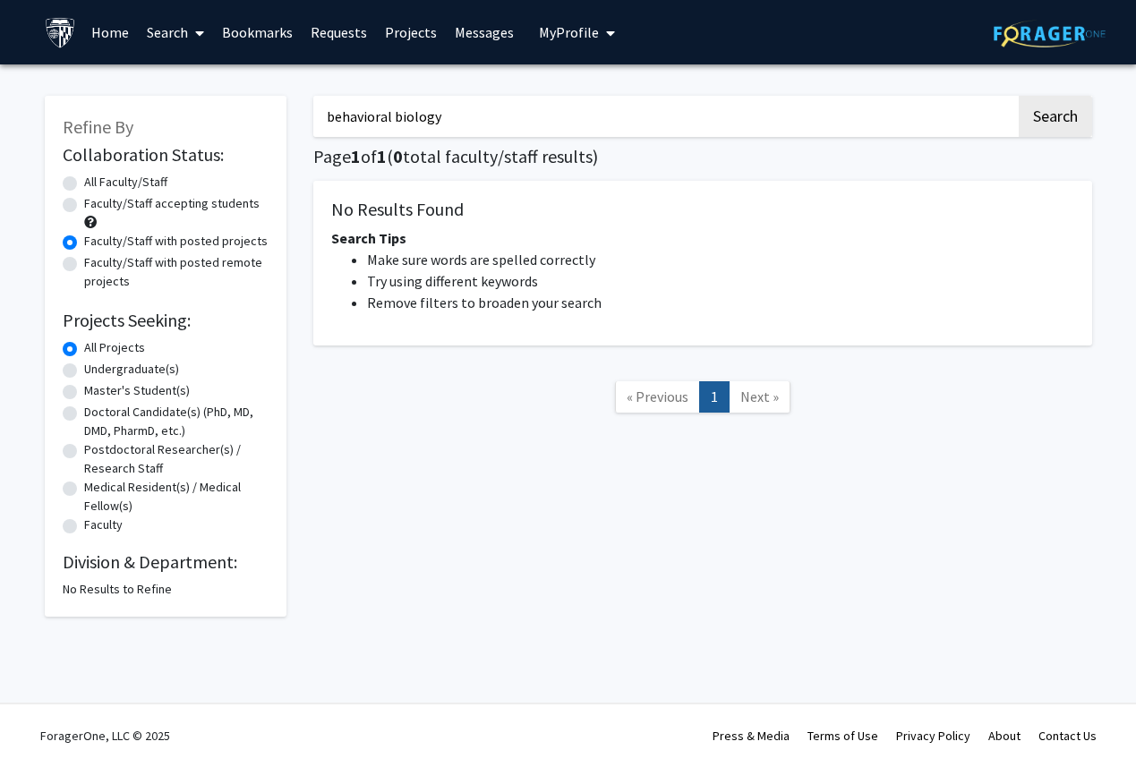
click at [152, 171] on form "Collaboration Status: Collaboration Status All Faculty/Staff Collaboration Stat…" at bounding box center [166, 340] width 206 height 393
click at [152, 184] on label "All Faculty/Staff" at bounding box center [125, 182] width 83 height 19
click at [96, 184] on input "All Faculty/Staff" at bounding box center [90, 179] width 12 height 12
radio input "true"
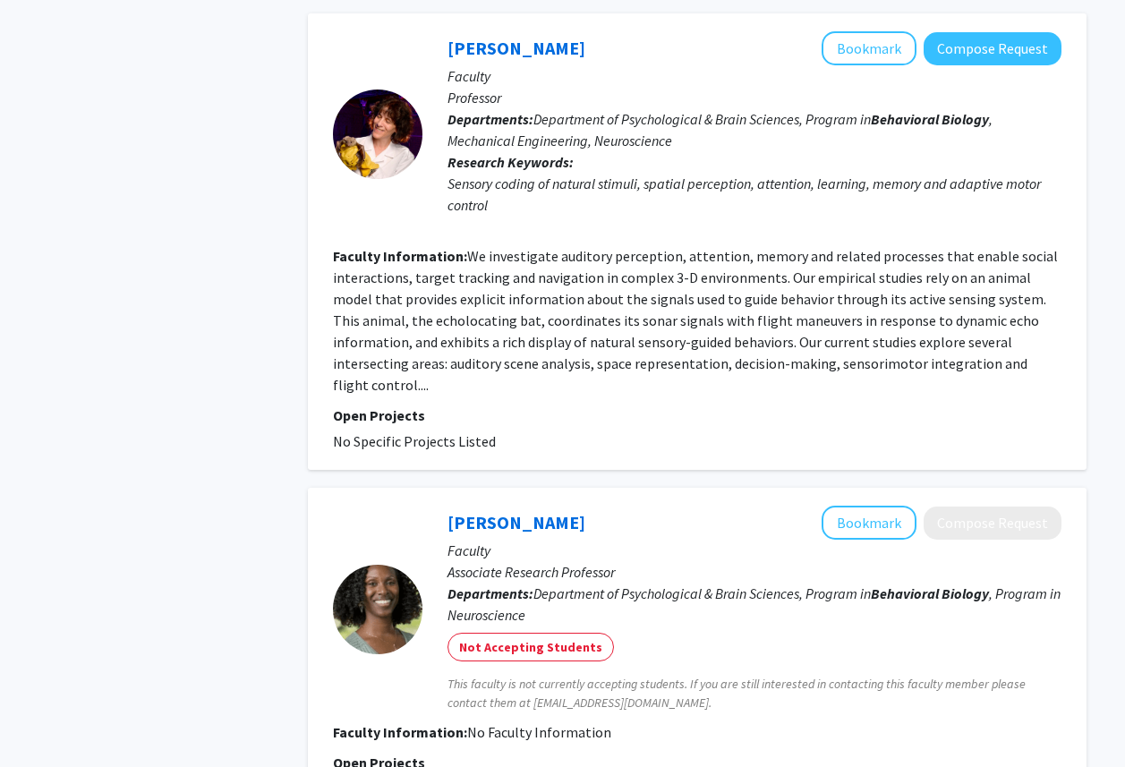
scroll to position [876, 0]
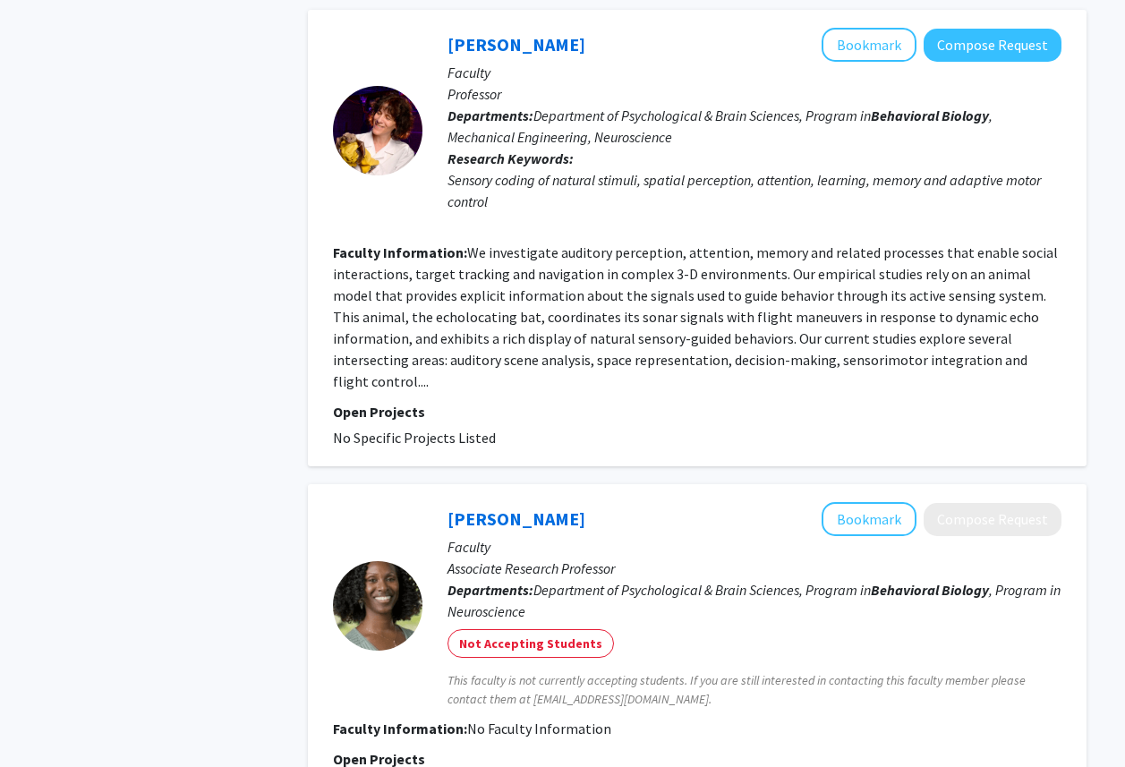
click at [697, 351] on fg-read-more "We investigate auditory perception, attention, memory and related processes tha…" at bounding box center [695, 317] width 725 height 147
click at [851, 361] on fg-read-more "We investigate auditory perception, attention, memory and related processes tha…" at bounding box center [695, 317] width 725 height 147
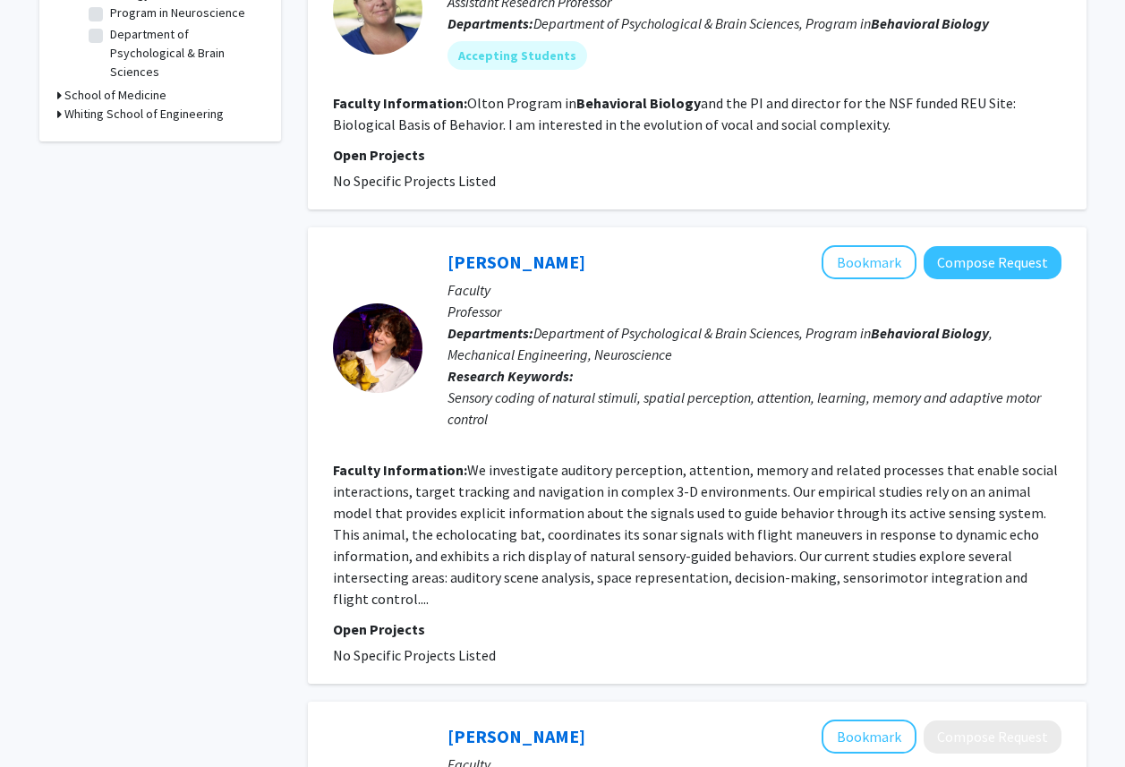
scroll to position [0, 0]
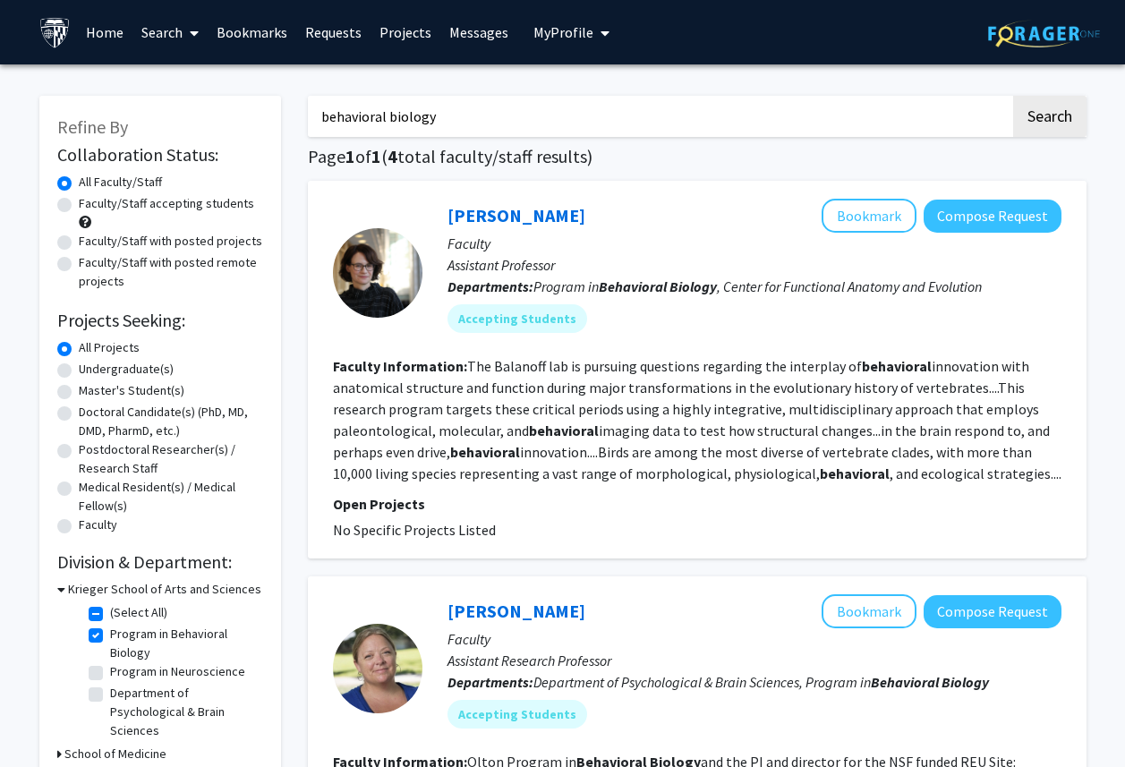
click at [110, 636] on label "Program in Behavioral Biology" at bounding box center [184, 644] width 149 height 38
click at [110, 636] on input "Program in Behavioral Biology" at bounding box center [116, 631] width 12 height 12
checkbox input "false"
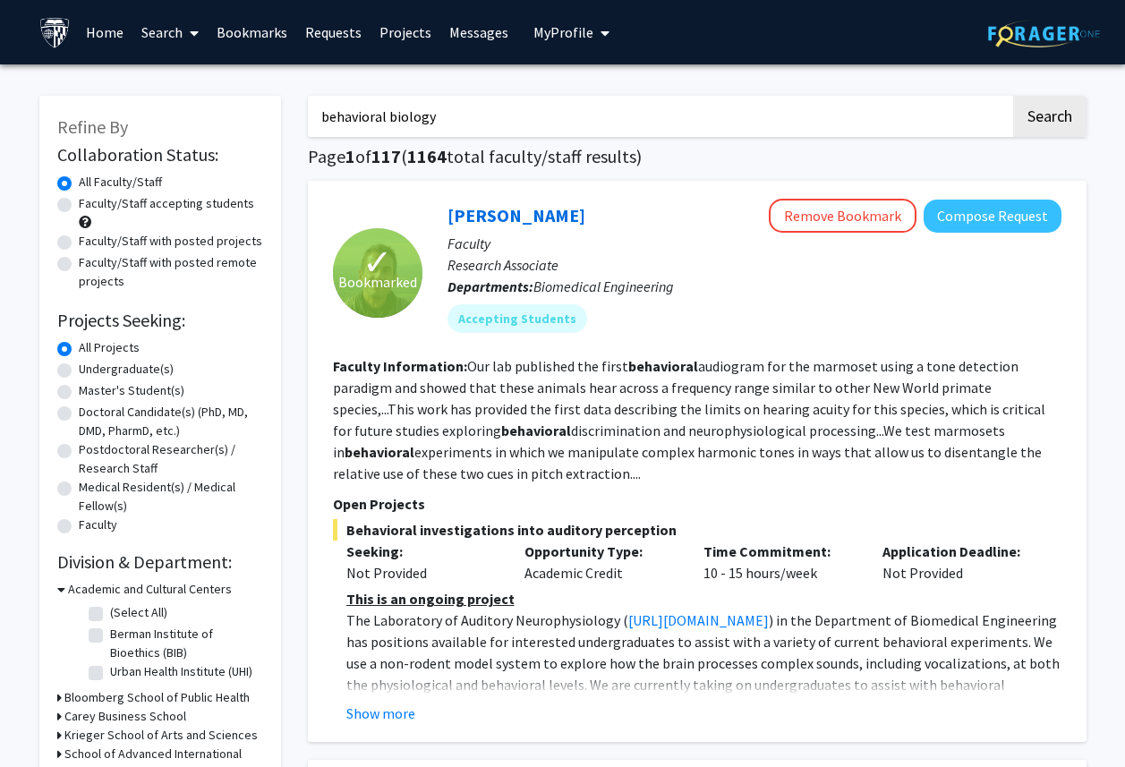
click at [170, 245] on label "Faculty/Staff with posted projects" at bounding box center [171, 241] width 184 height 19
click at [90, 244] on input "Faculty/Staff with posted projects" at bounding box center [85, 238] width 12 height 12
radio input "true"
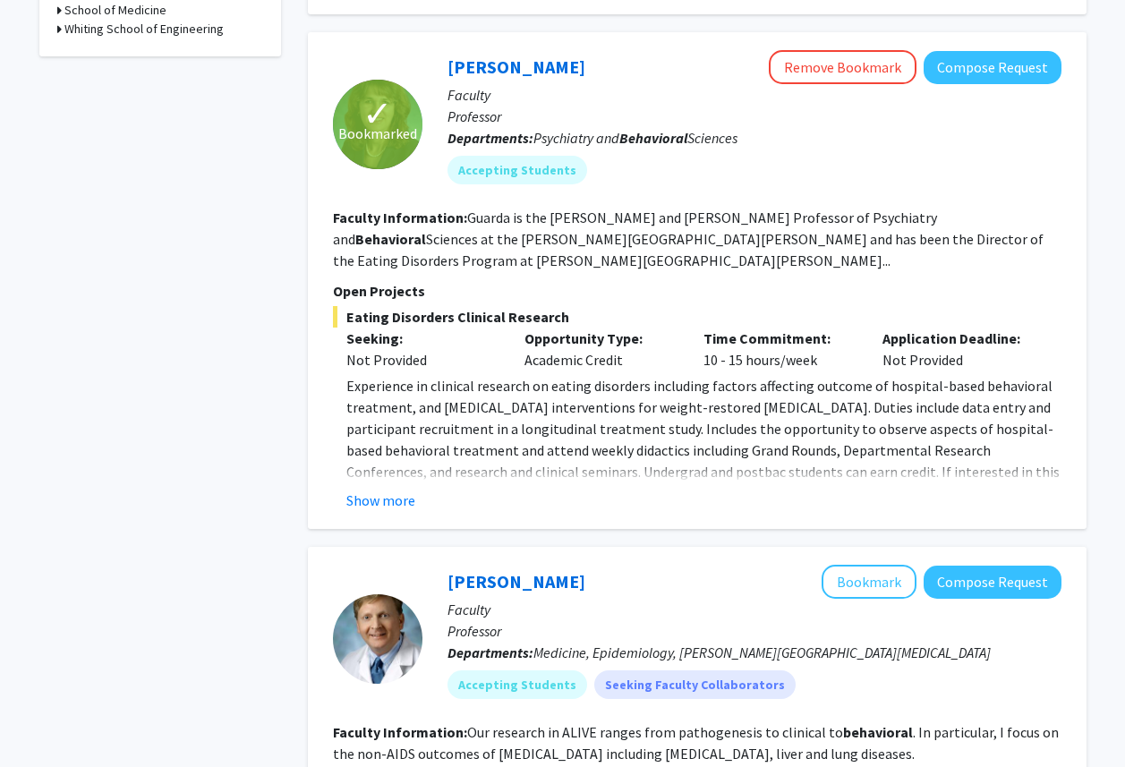
scroll to position [729, 0]
click at [378, 489] on button "Show more" at bounding box center [380, 499] width 69 height 21
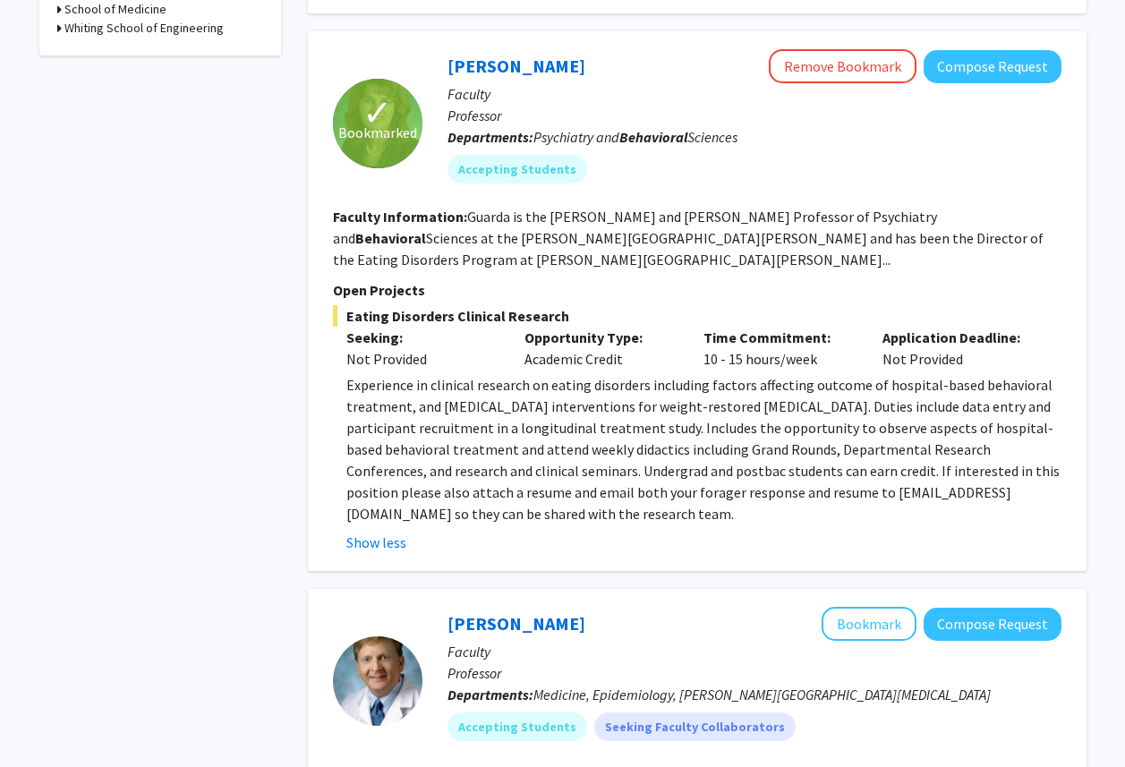
click at [418, 386] on span "Experience in clinical research on eating disorders including factors affecting…" at bounding box center [703, 449] width 714 height 147
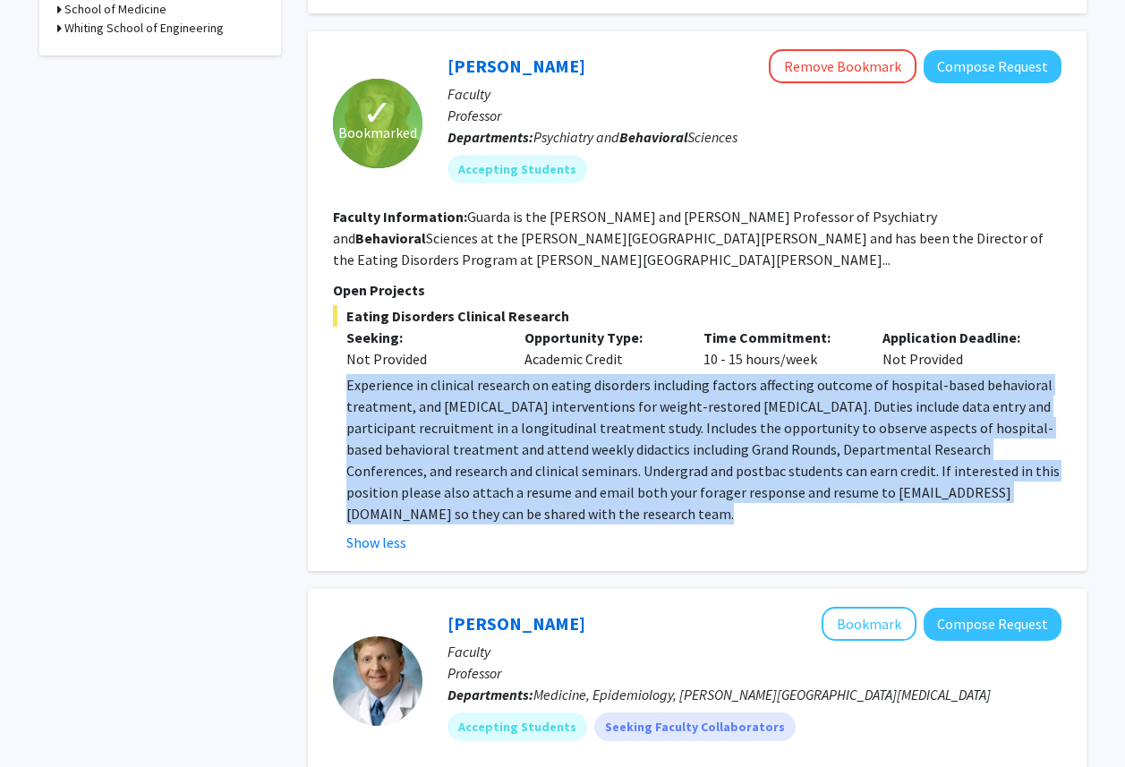
click at [418, 386] on span "Experience in clinical research on eating disorders including factors affecting…" at bounding box center [703, 449] width 714 height 147
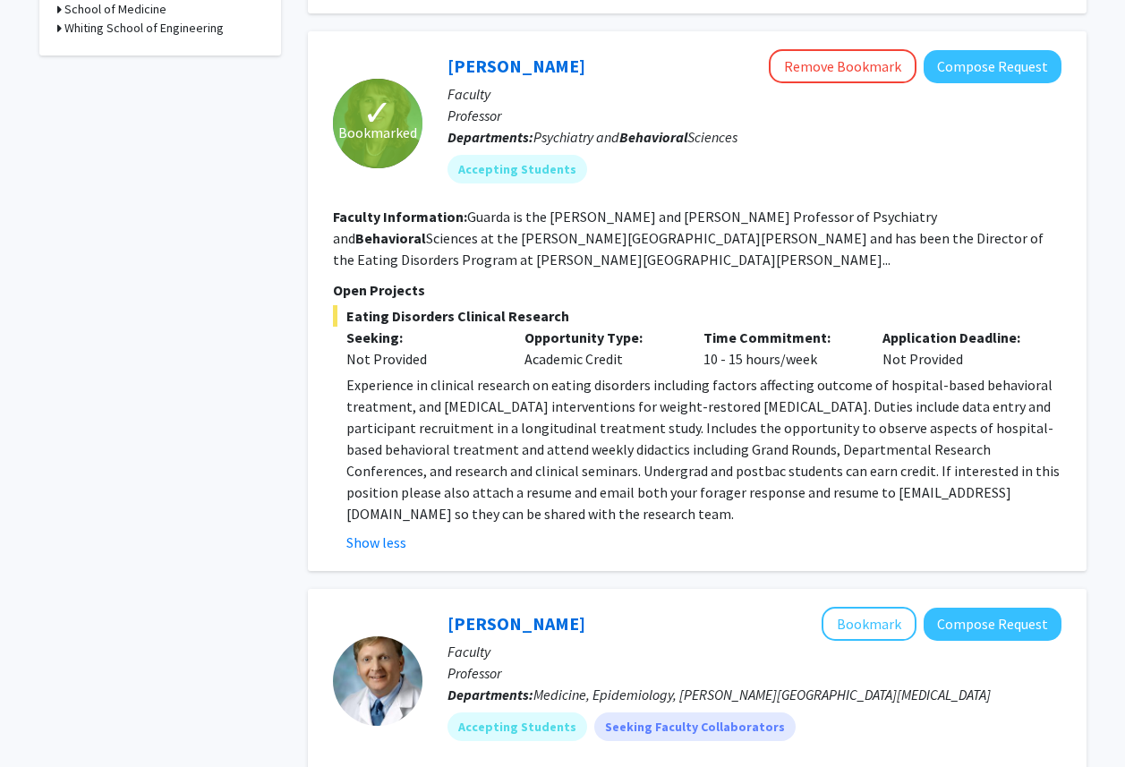
click at [418, 386] on span "Experience in clinical research on eating disorders including factors affecting…" at bounding box center [703, 449] width 714 height 147
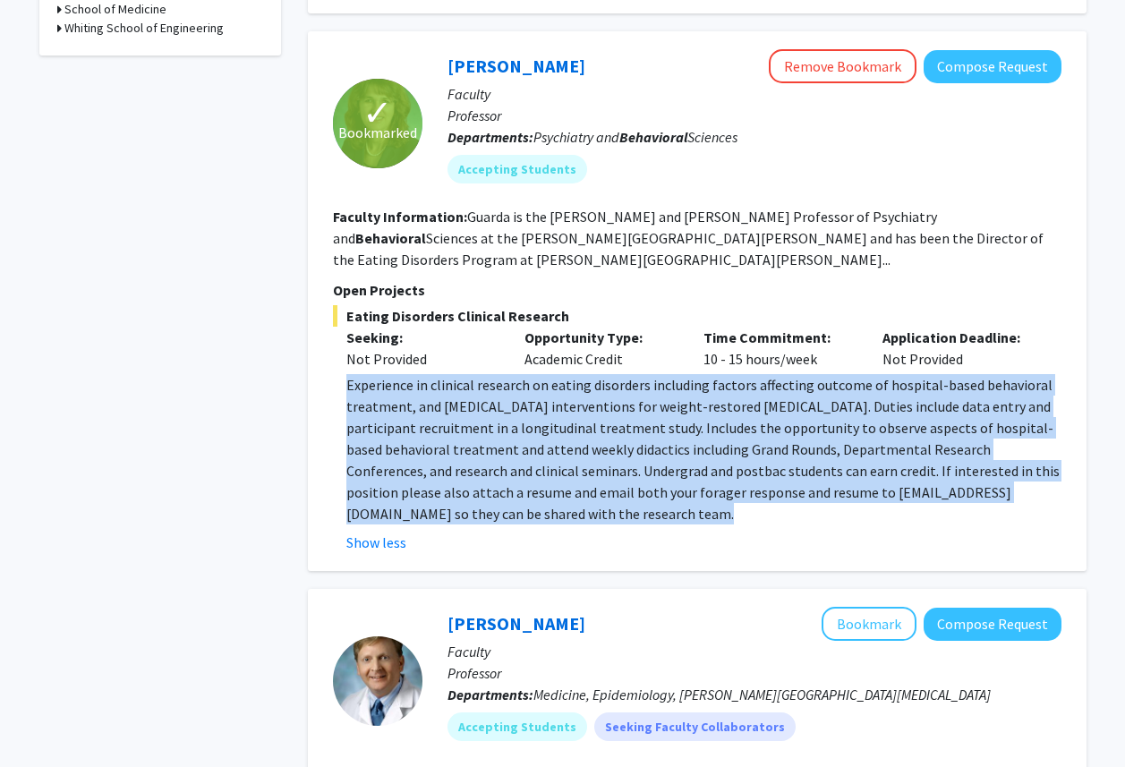
click at [418, 386] on span "Experience in clinical research on eating disorders including factors affecting…" at bounding box center [703, 449] width 714 height 147
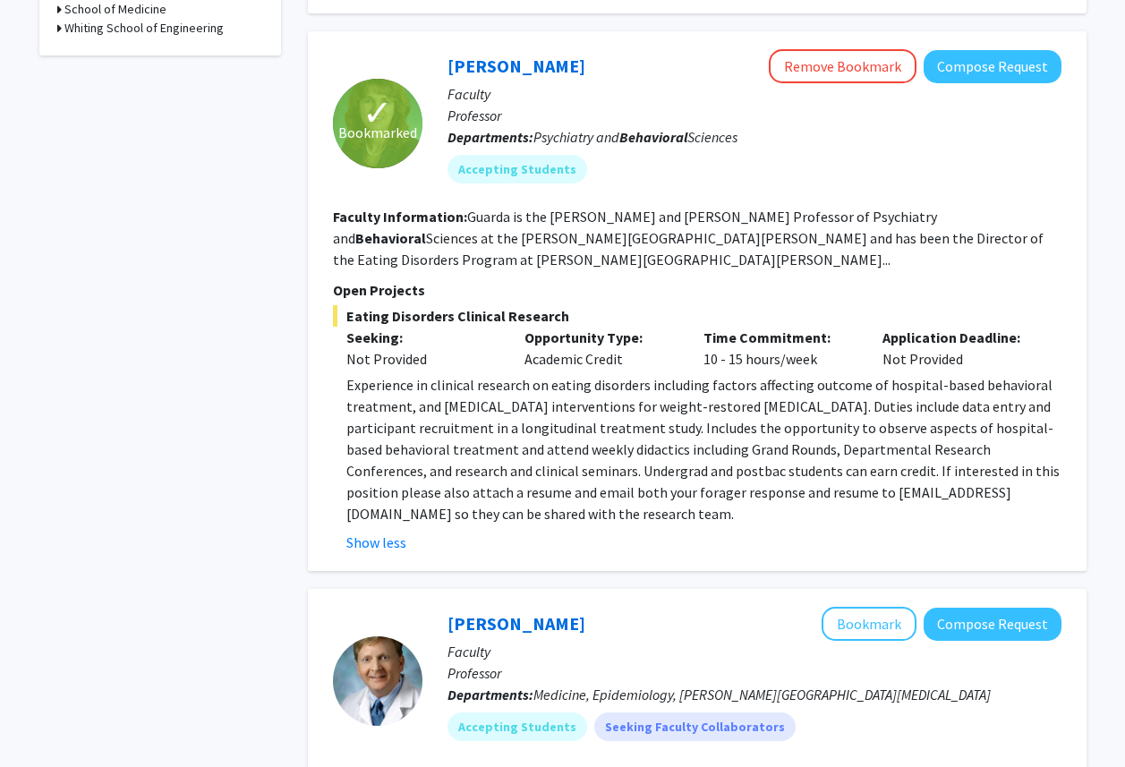
click at [418, 386] on span "Experience in clinical research on eating disorders including factors affecting…" at bounding box center [703, 449] width 714 height 147
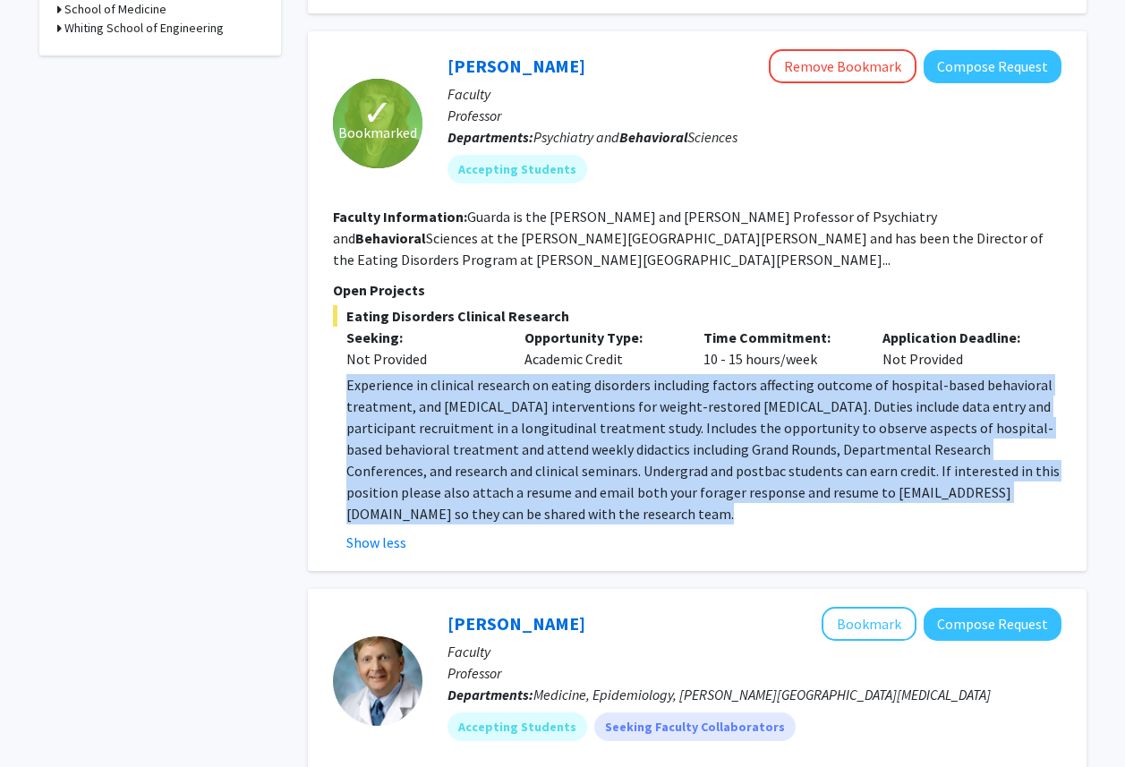
click at [418, 386] on span "Experience in clinical research on eating disorders including factors affecting…" at bounding box center [703, 449] width 714 height 147
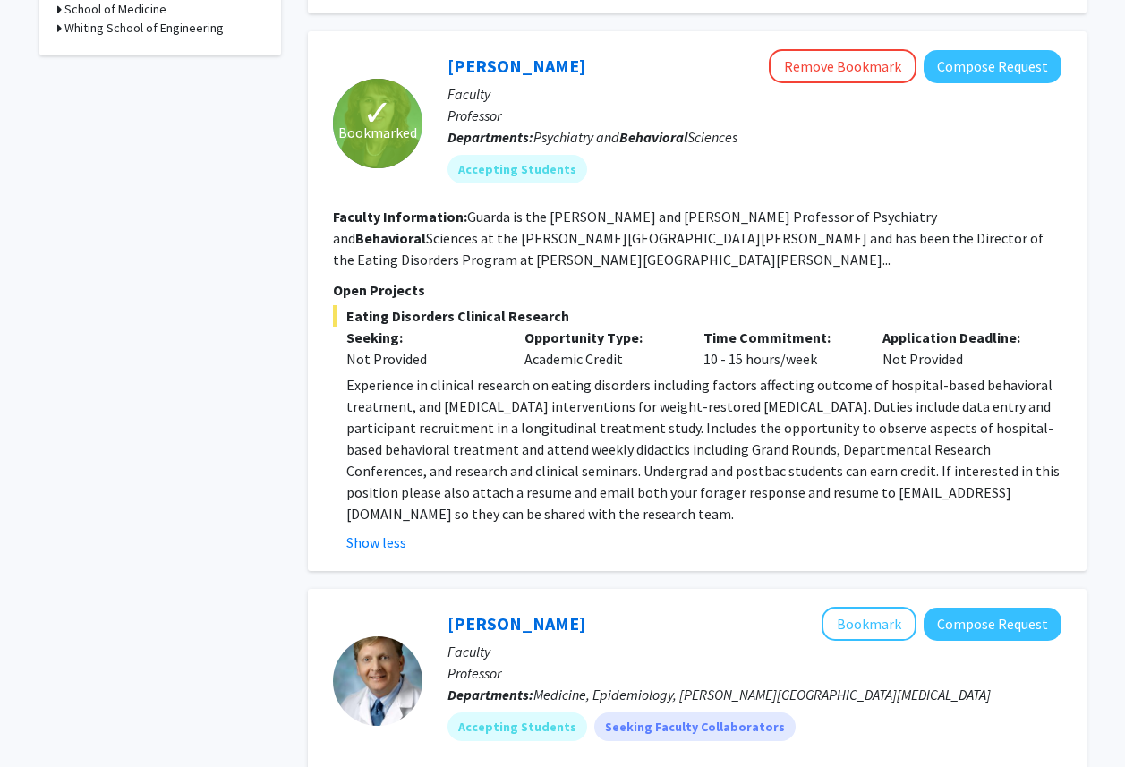
click at [418, 386] on span "Experience in clinical research on eating disorders including factors affecting…" at bounding box center [703, 449] width 714 height 147
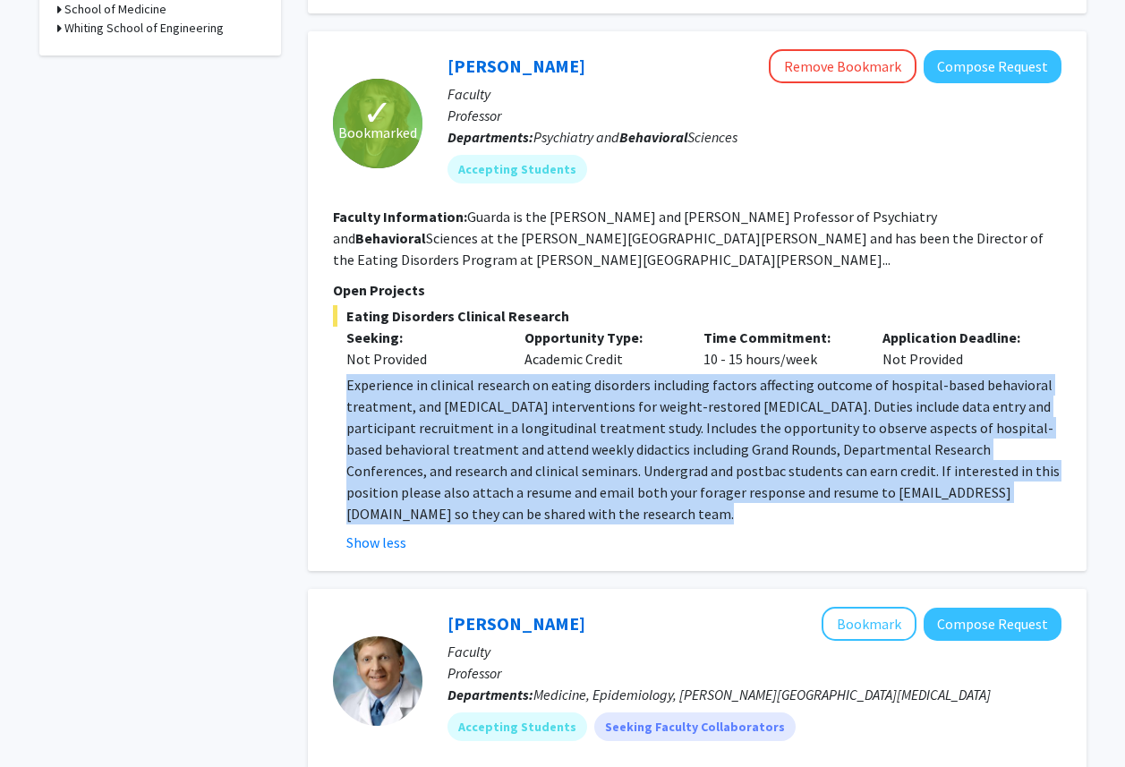
click at [418, 386] on span "Experience in clinical research on eating disorders including factors affecting…" at bounding box center [703, 449] width 714 height 147
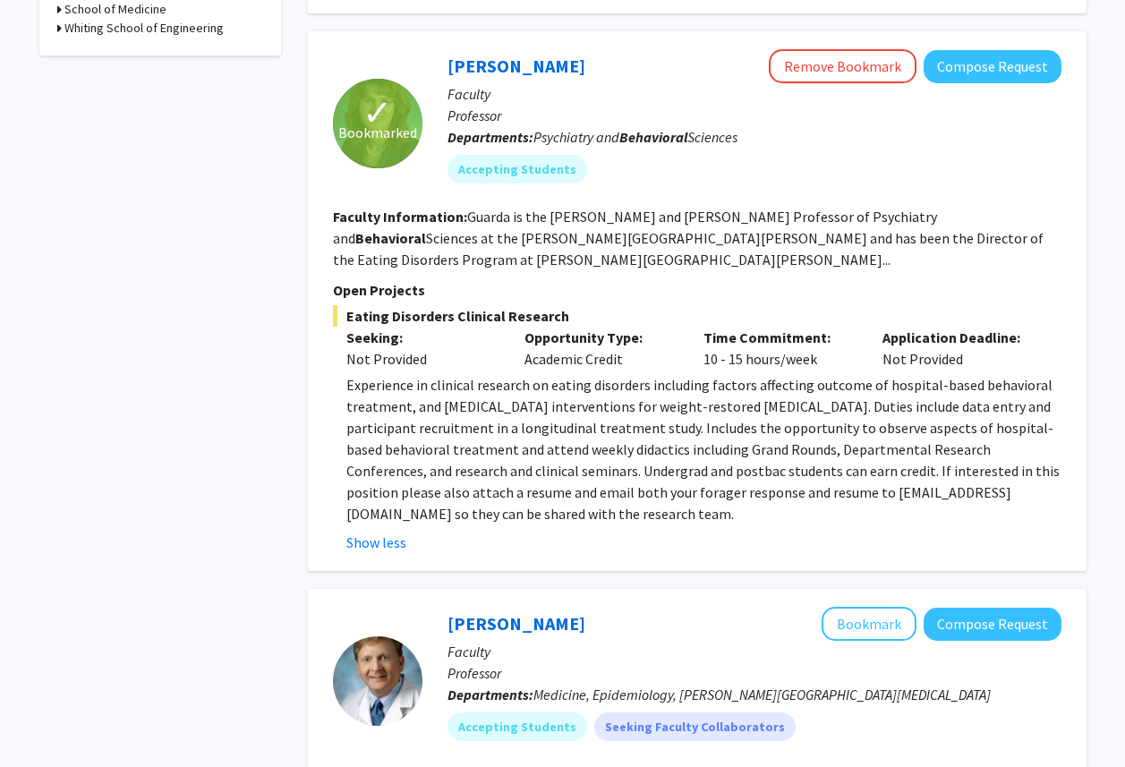
click at [418, 386] on span "Experience in clinical research on eating disorders including factors affecting…" at bounding box center [703, 449] width 714 height 147
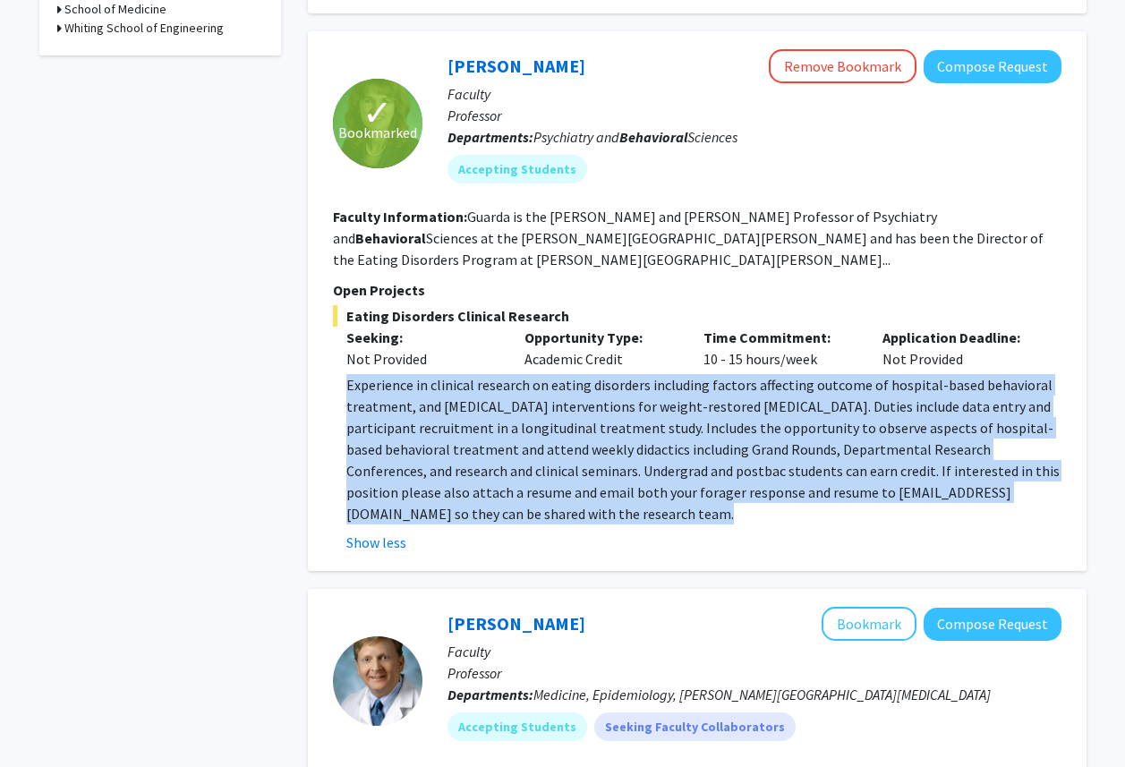
click at [497, 213] on fg-read-more "Guarda is the [PERSON_NAME] and [PERSON_NAME] Professor of Psychiatry and Behav…" at bounding box center [688, 238] width 711 height 61
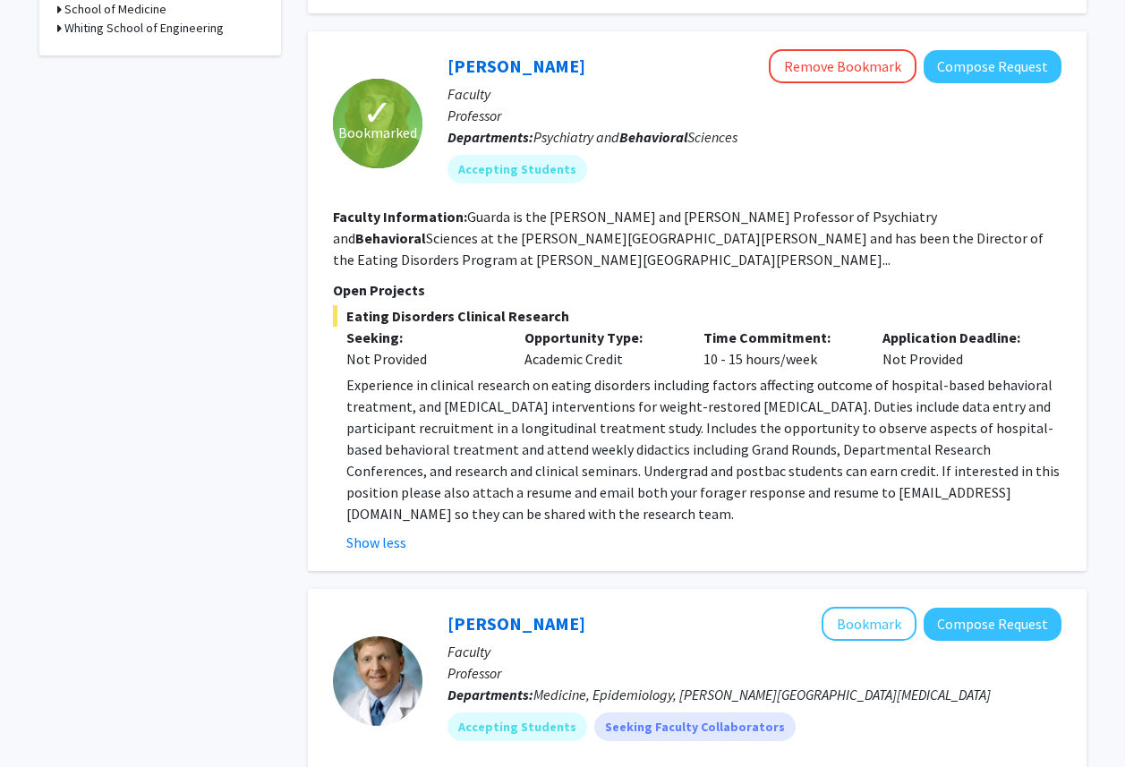
click at [707, 423] on span "Experience in clinical research on eating disorders including factors affecting…" at bounding box center [703, 449] width 714 height 147
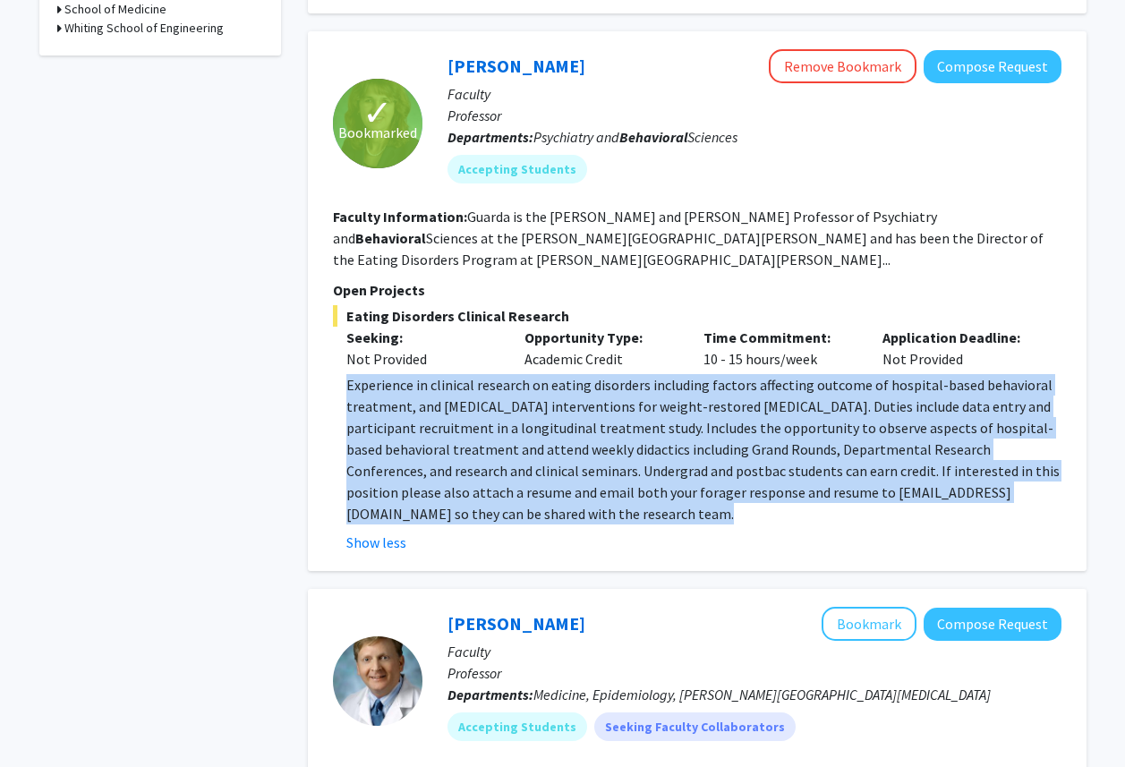
click at [707, 423] on span "Experience in clinical research on eating disorders including factors affecting…" at bounding box center [703, 449] width 714 height 147
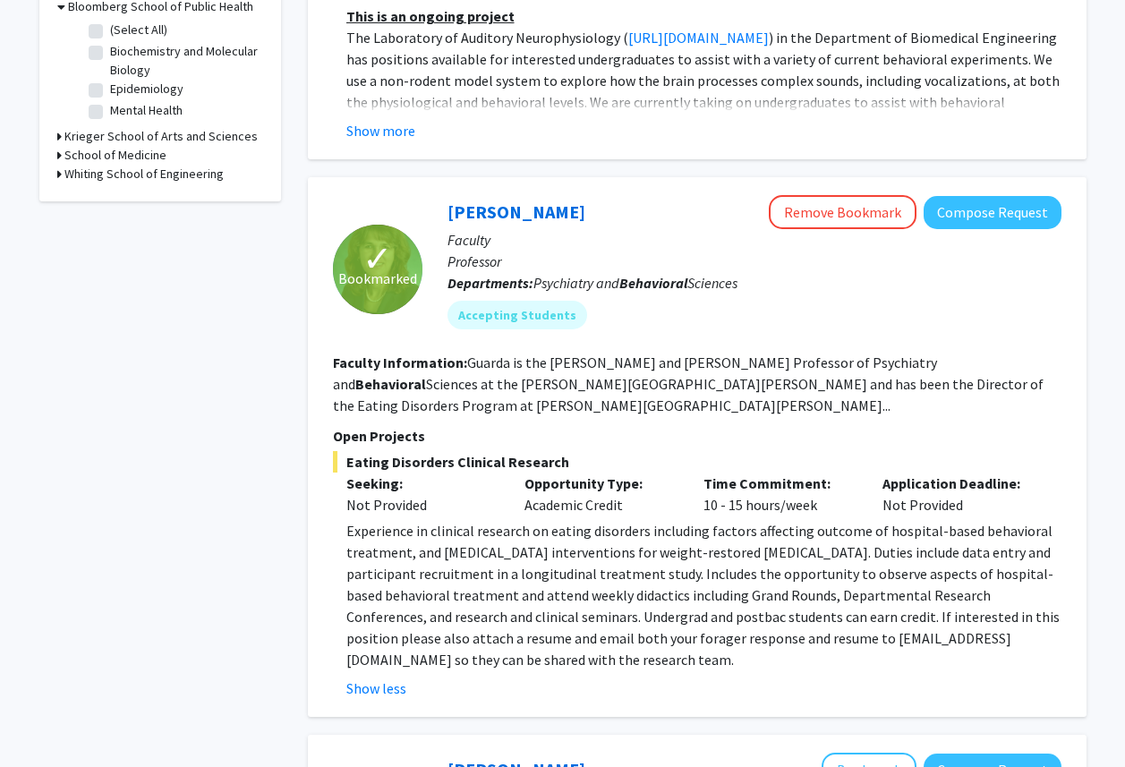
scroll to position [0, 0]
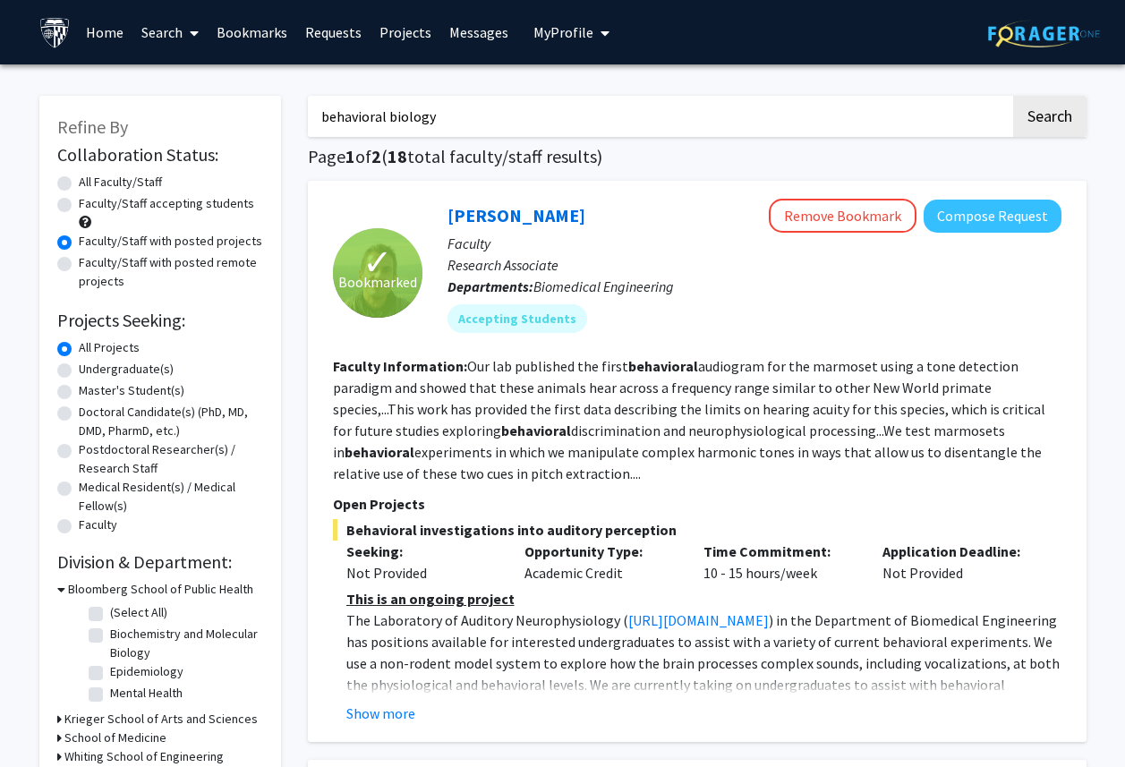
click at [411, 116] on input "behavioral biology" at bounding box center [659, 116] width 703 height 41
type input "animal"
click at [1013, 96] on button "Search" at bounding box center [1049, 116] width 73 height 41
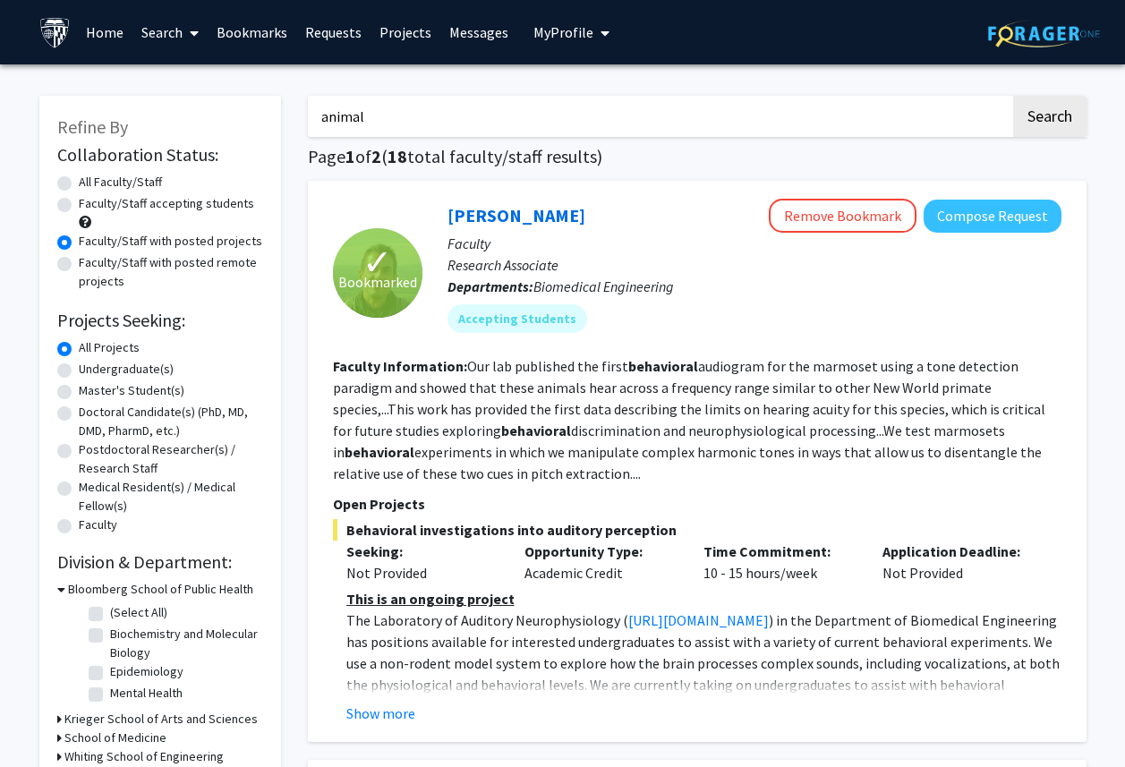
radio input "true"
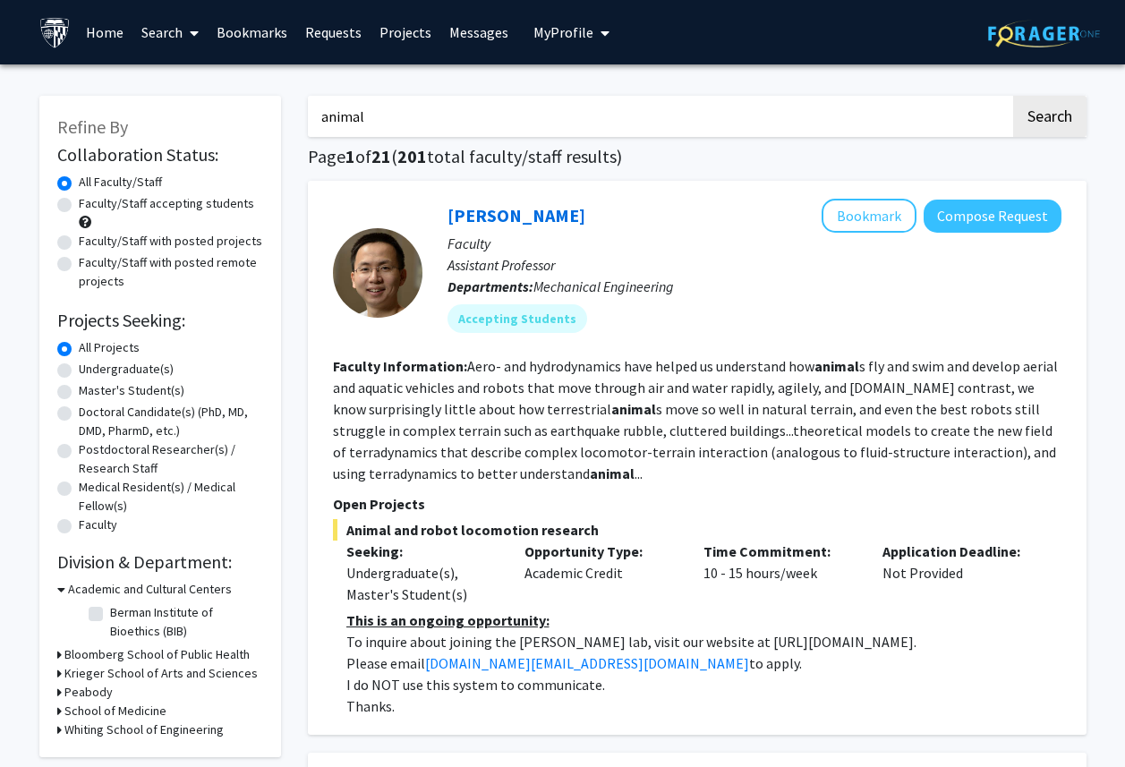
click at [115, 241] on label "Faculty/Staff with posted projects" at bounding box center [171, 241] width 184 height 19
click at [90, 241] on input "Faculty/Staff with posted projects" at bounding box center [85, 238] width 12 height 12
radio input "true"
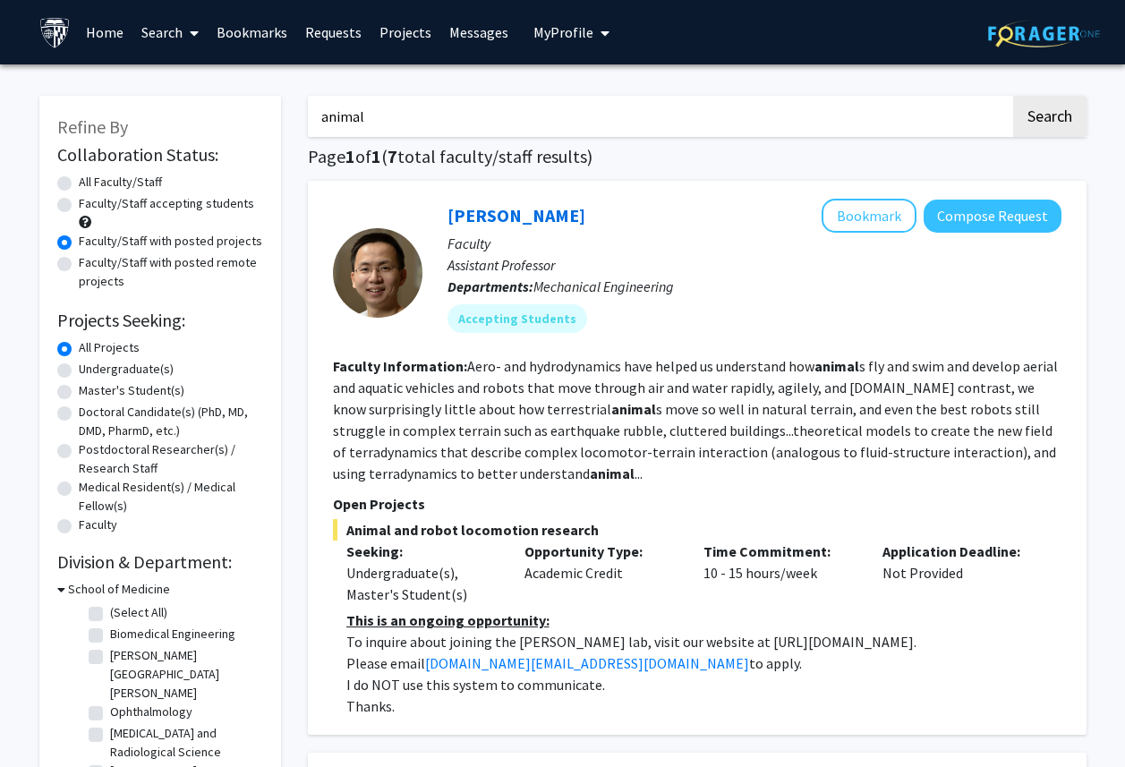
click at [75, 364] on div "Undergraduate(s)" at bounding box center [160, 370] width 206 height 21
click at [79, 375] on label "Undergraduate(s)" at bounding box center [126, 369] width 95 height 19
click at [79, 372] on input "Undergraduate(s)" at bounding box center [85, 366] width 12 height 12
radio input "true"
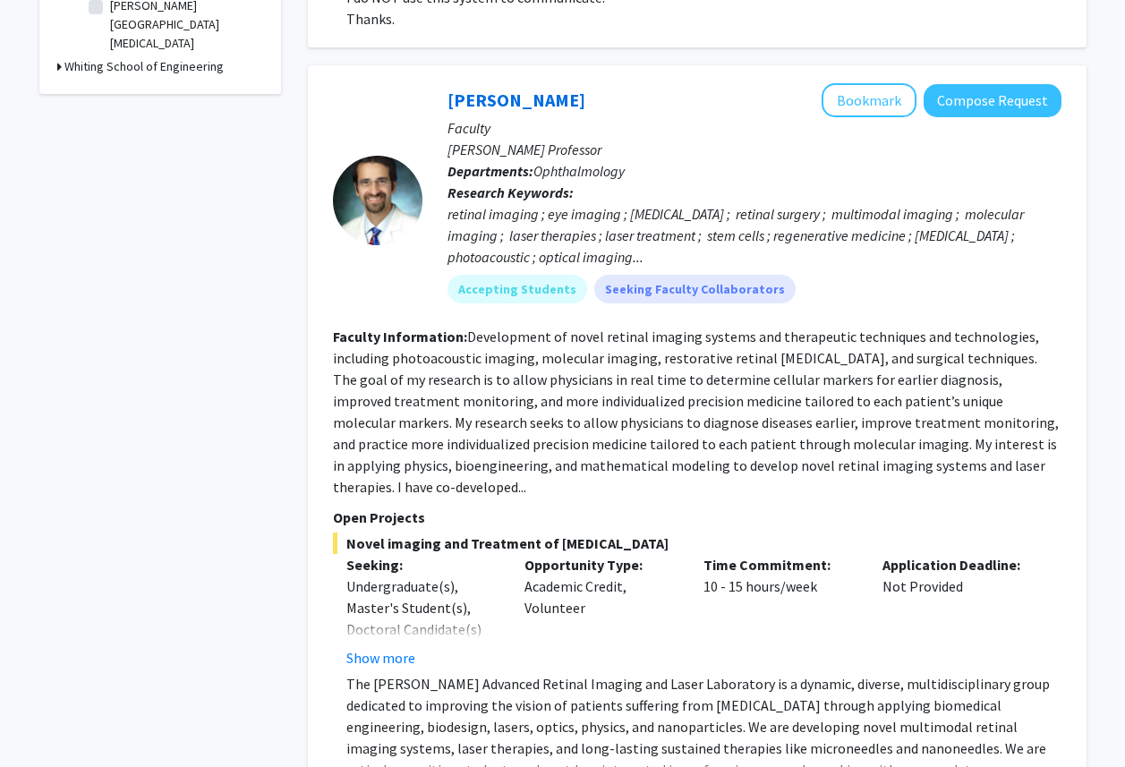
scroll to position [688, 0]
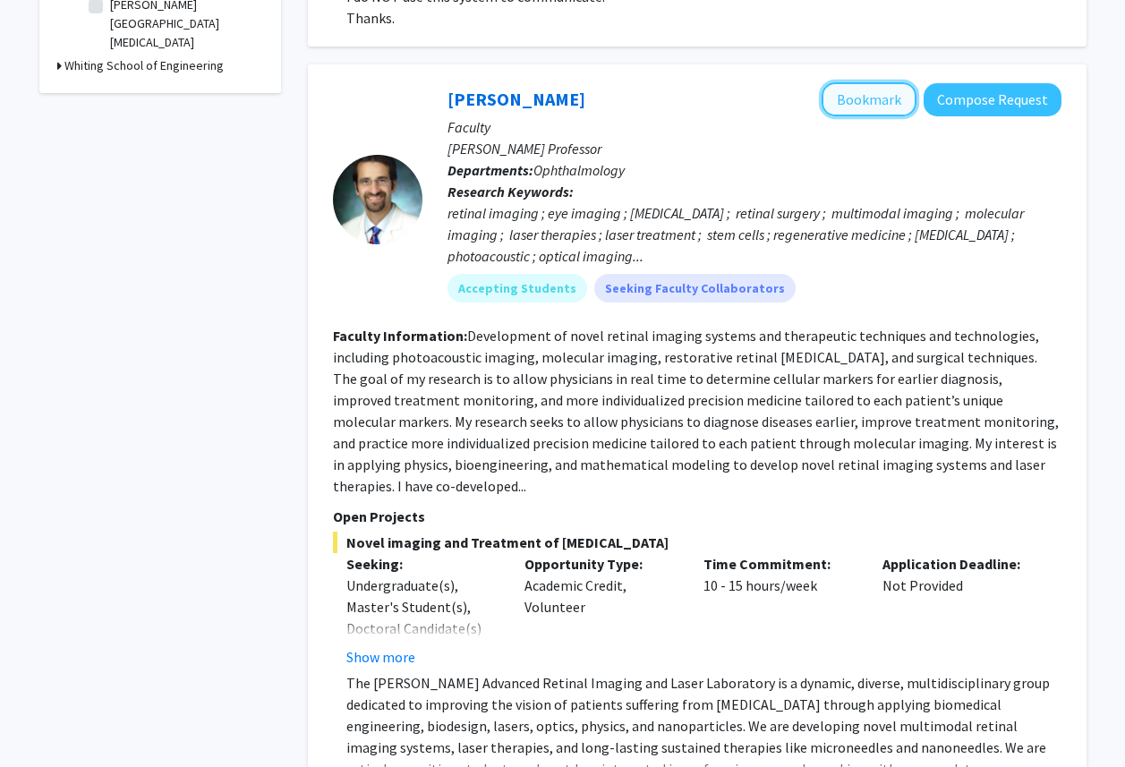
click at [863, 104] on button "Bookmark" at bounding box center [869, 99] width 95 height 34
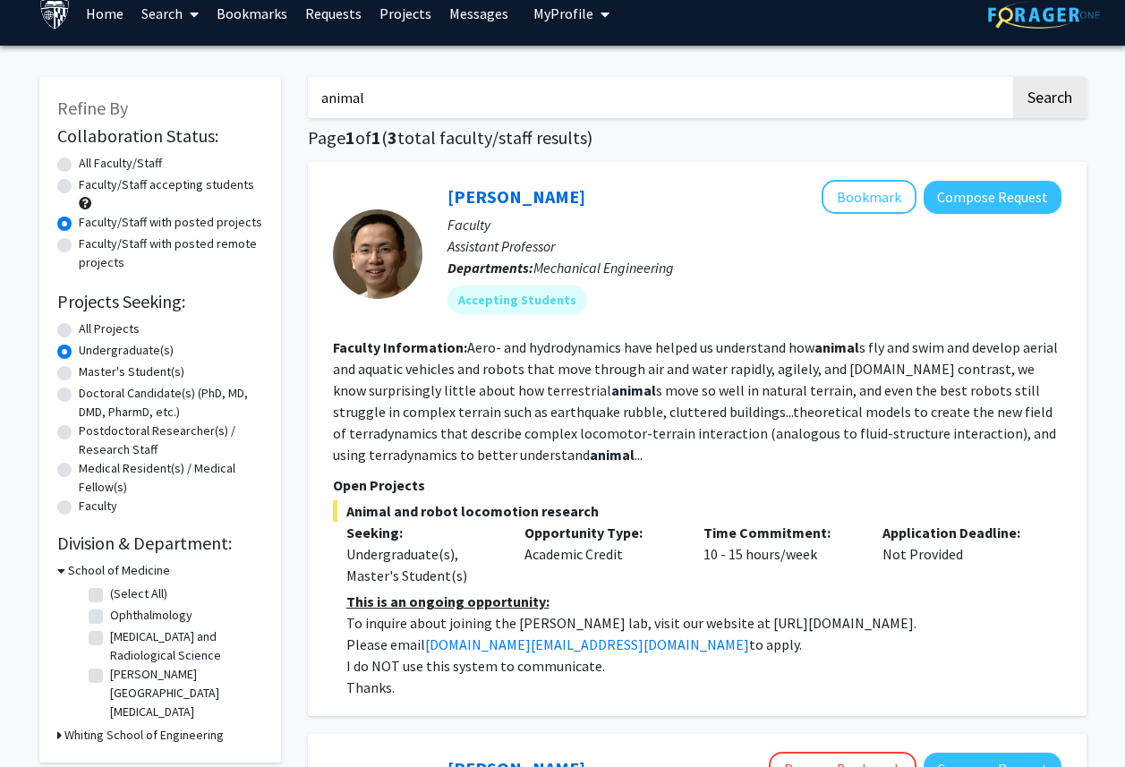
scroll to position [0, 0]
